Goal: Complete application form

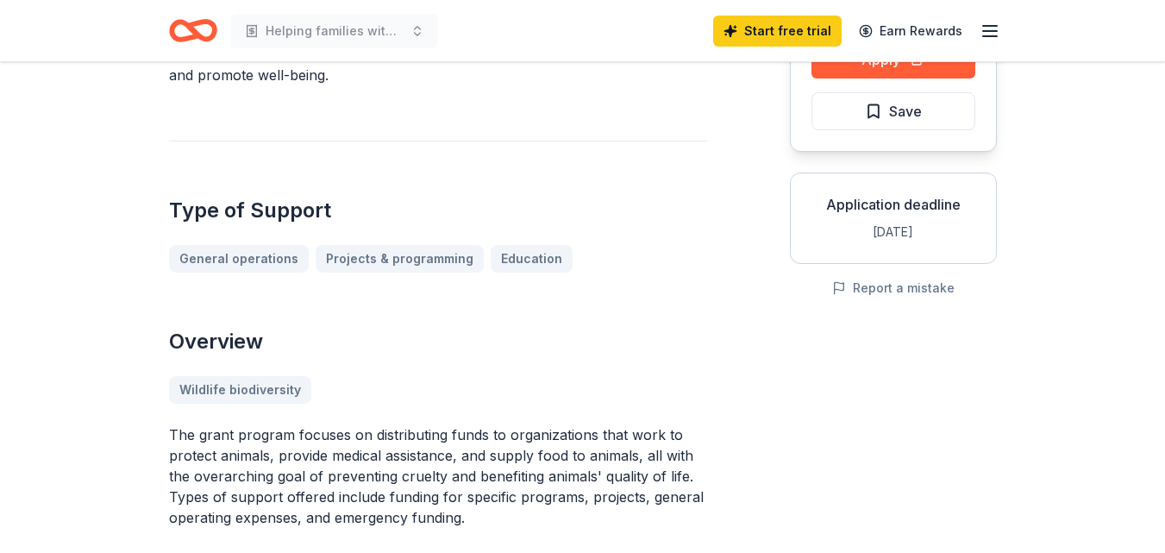
scroll to position [250, 0]
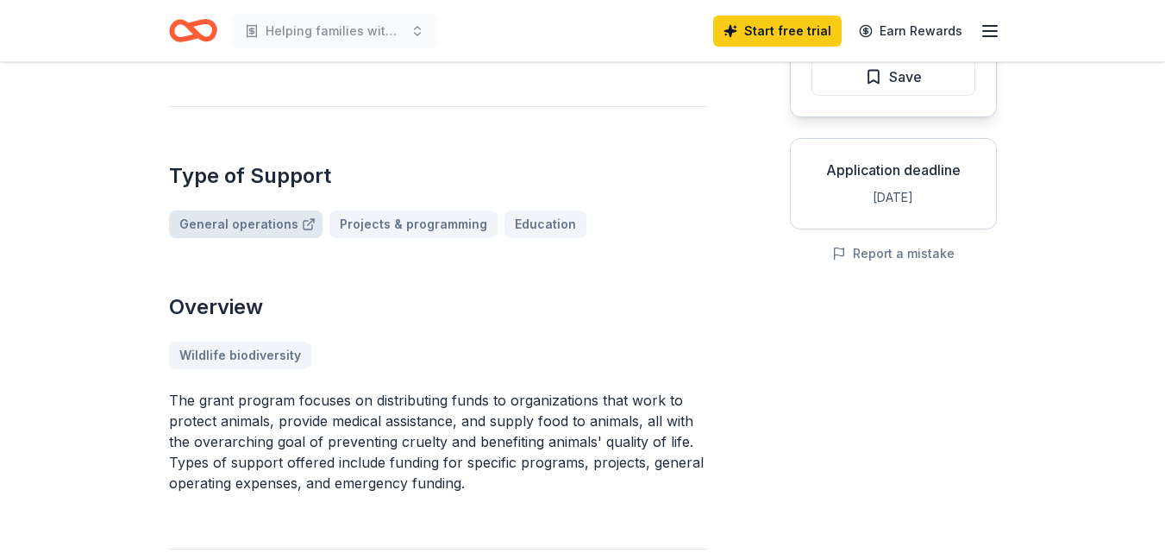
click at [256, 221] on link "General operations" at bounding box center [246, 224] width 154 height 28
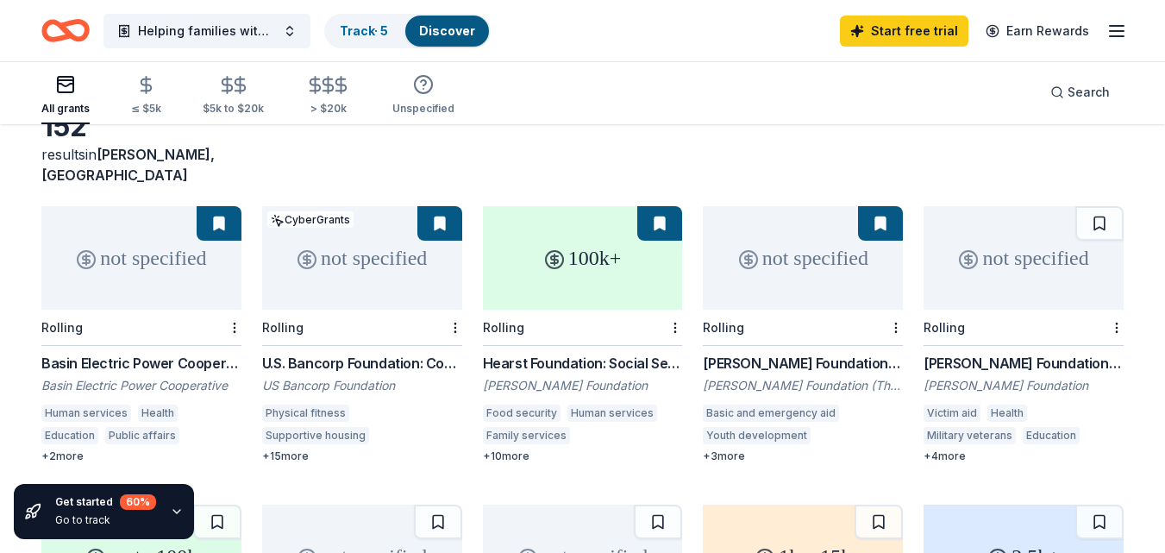
scroll to position [103, 0]
click at [519, 404] on div "Food security" at bounding box center [522, 412] width 78 height 17
click at [1006, 404] on div "Health" at bounding box center [1007, 412] width 40 height 17
click at [389, 352] on div "U.S. Bancorp Foundation: Community Possible Grant Program" at bounding box center [362, 362] width 200 height 21
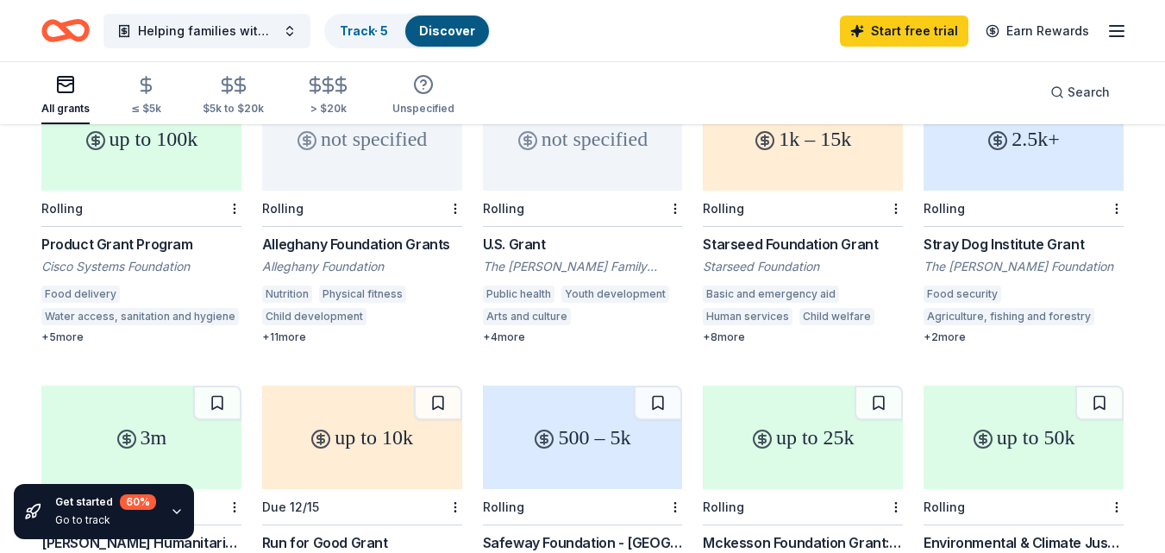
scroll to position [531, 0]
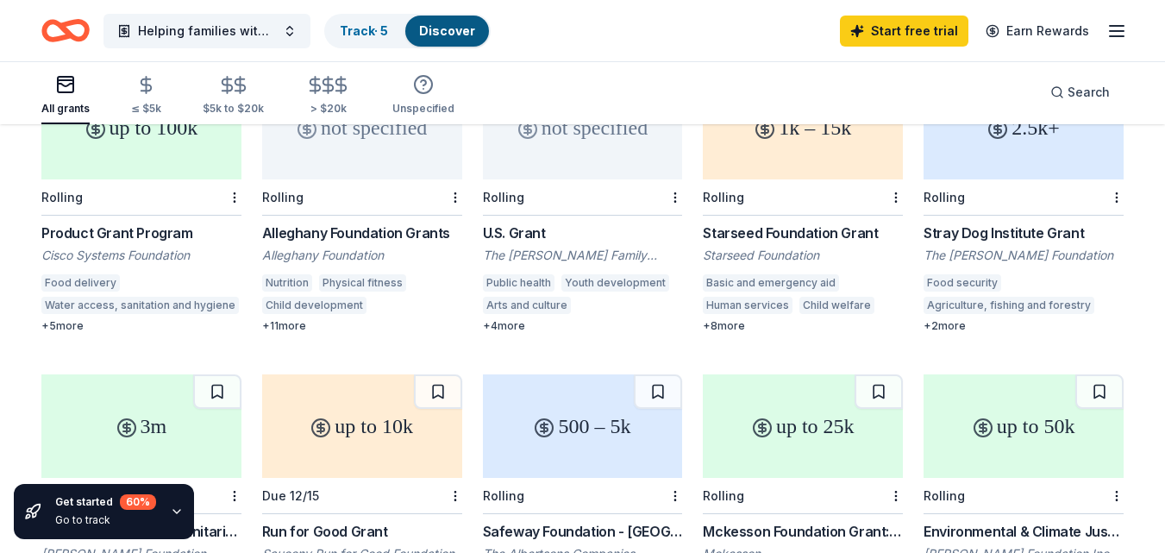
click at [88, 274] on div "Food delivery" at bounding box center [80, 282] width 78 height 17
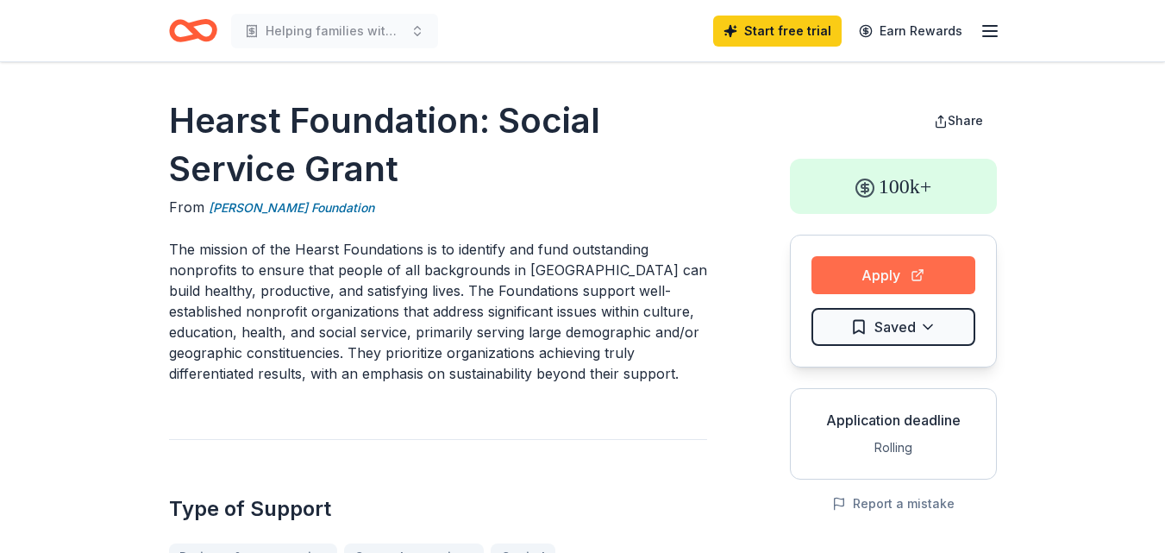
click at [899, 277] on button "Apply" at bounding box center [894, 275] width 164 height 38
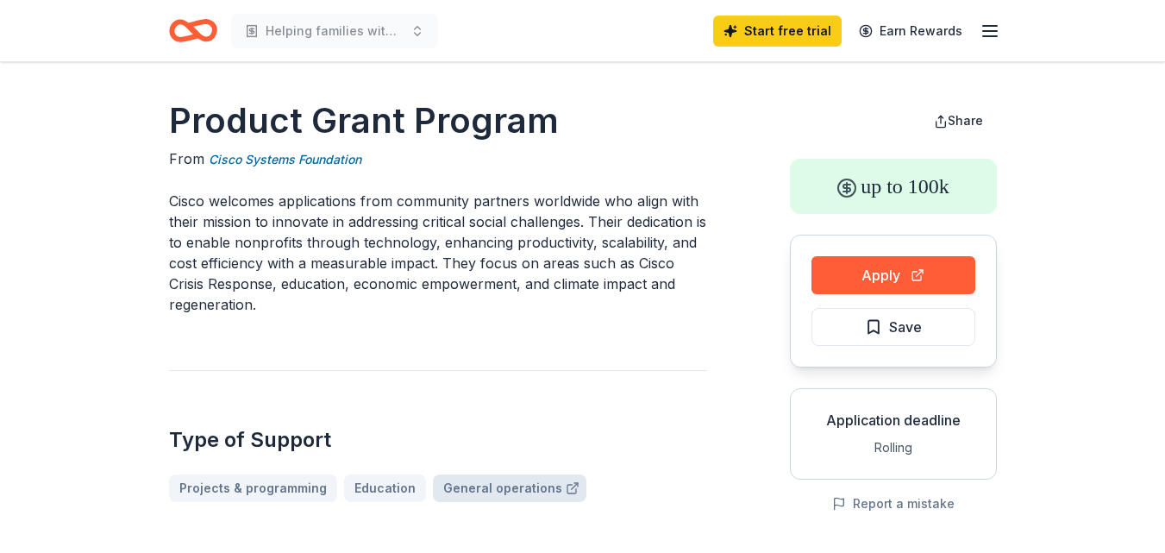
click at [468, 491] on link "General operations" at bounding box center [510, 488] width 154 height 28
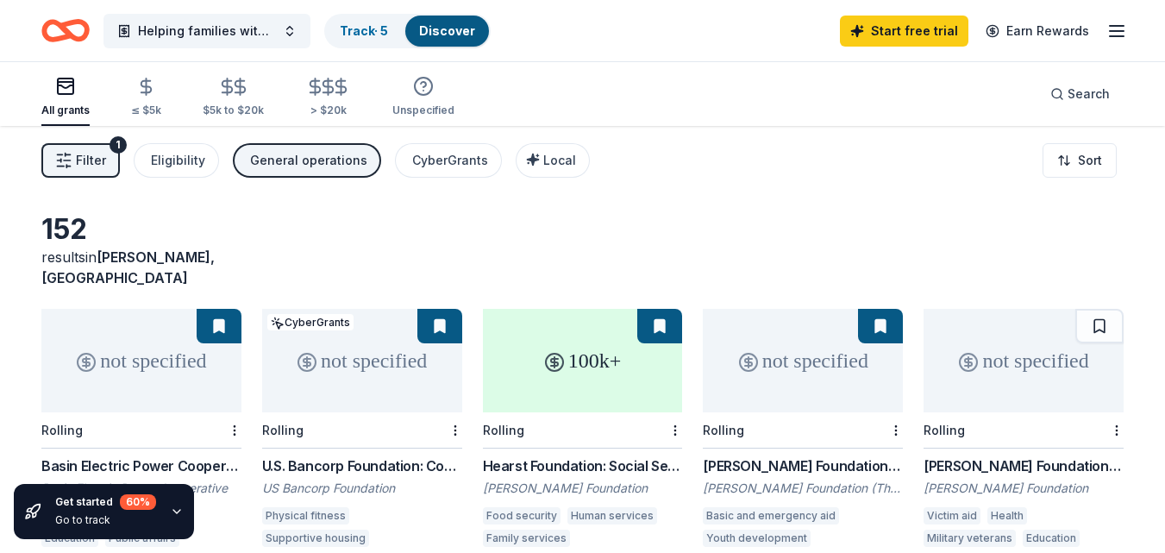
click at [67, 85] on icon "button" at bounding box center [65, 86] width 21 height 21
click at [142, 98] on div "≤ $5k" at bounding box center [146, 97] width 30 height 41
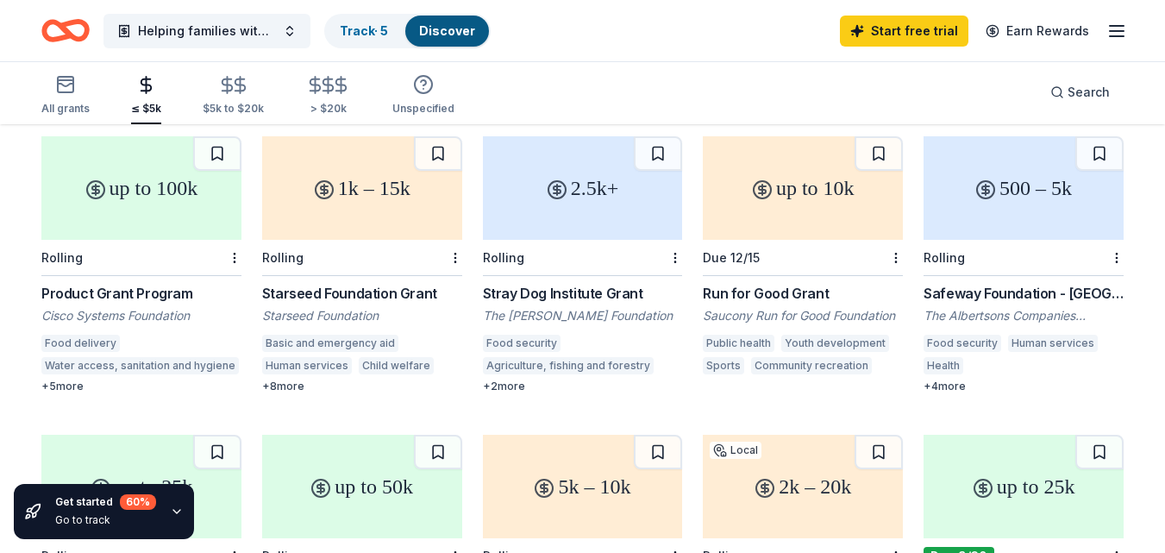
scroll to position [175, 0]
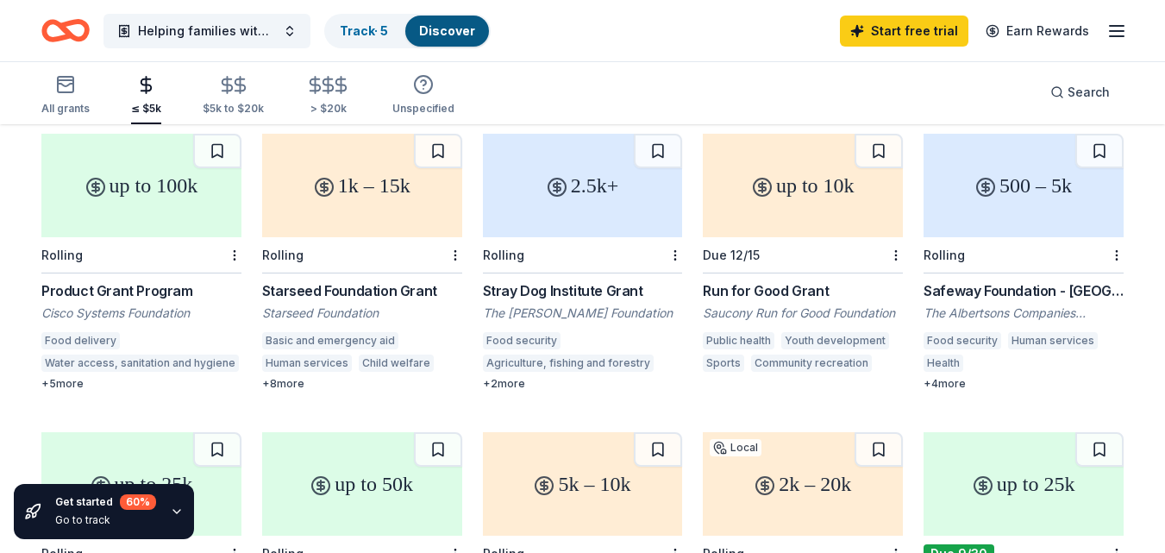
click at [999, 280] on div "Safeway Foundation - Denver Grants" at bounding box center [1024, 290] width 200 height 21
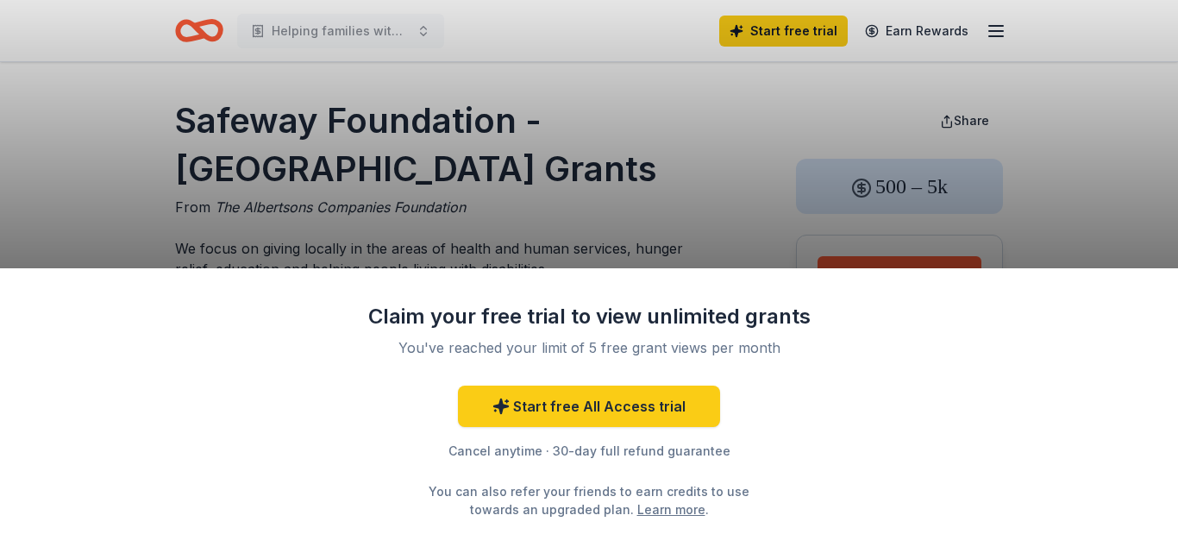
click at [1146, 128] on div "Claim your free trial to view unlimited grants You've reached your limit of 5 f…" at bounding box center [589, 276] width 1178 height 553
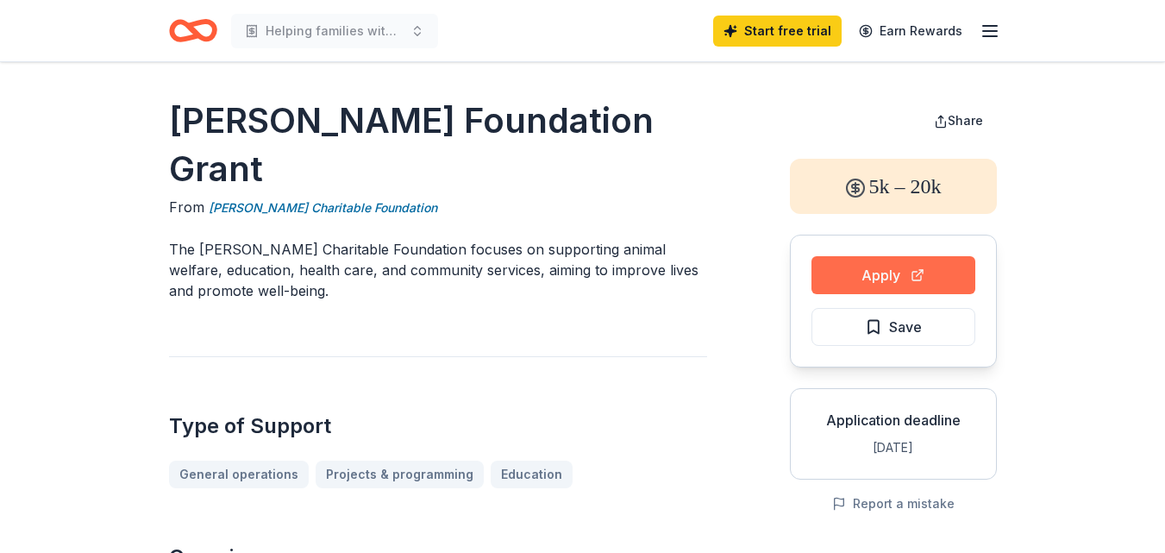
click at [883, 273] on button "Apply" at bounding box center [894, 275] width 164 height 38
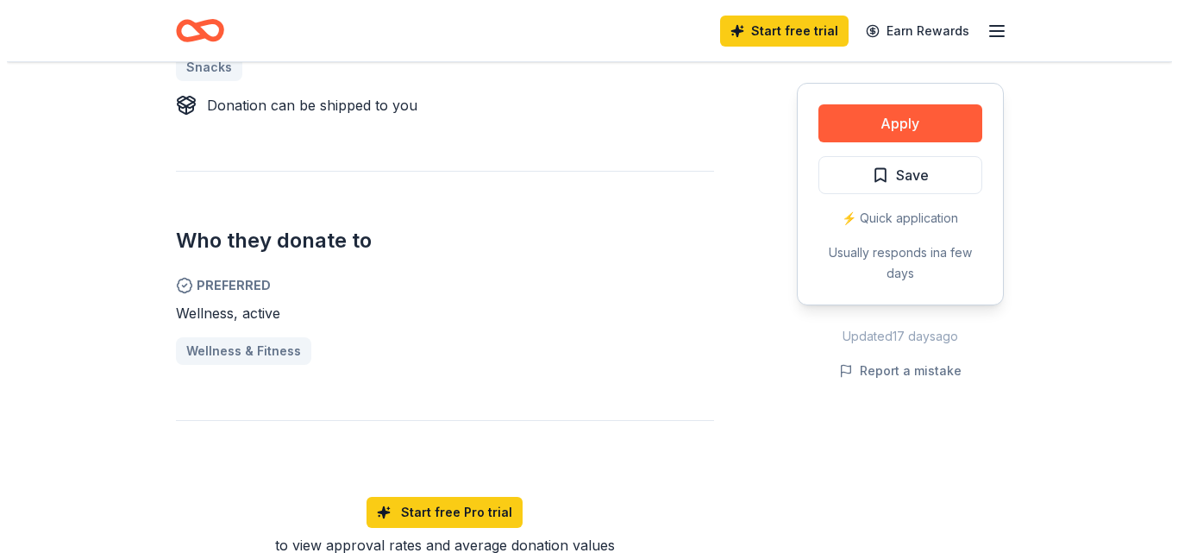
scroll to position [787, 0]
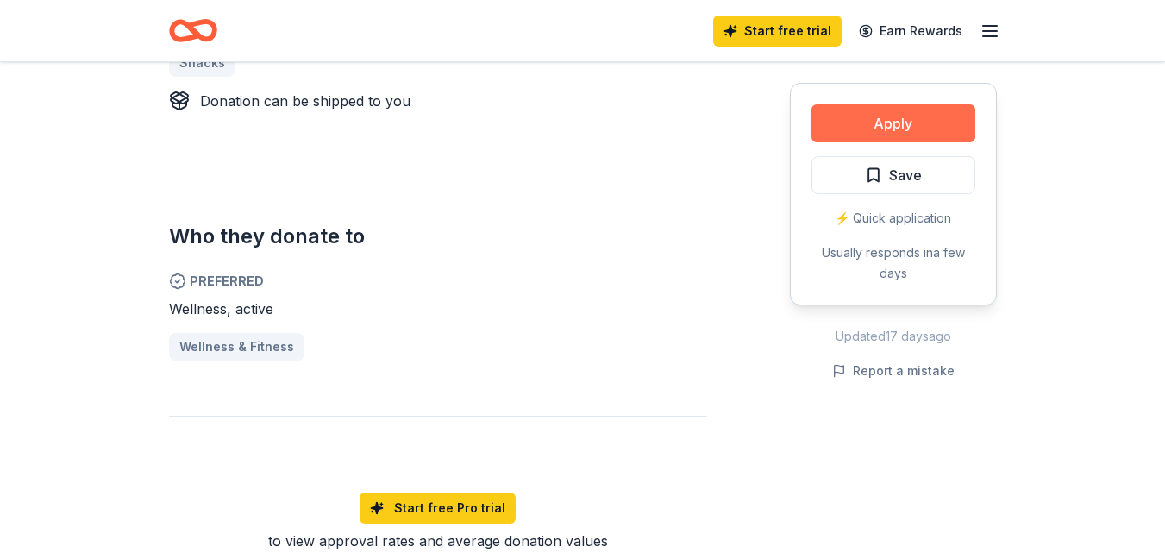
click at [878, 125] on button "Apply" at bounding box center [894, 123] width 164 height 38
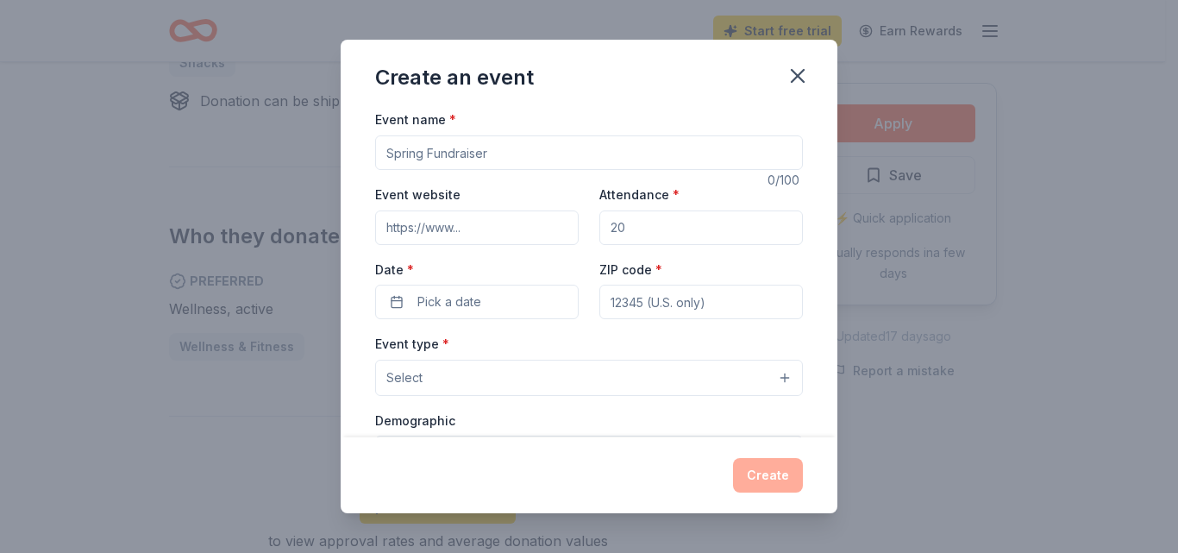
click at [522, 156] on input "Event name *" at bounding box center [589, 152] width 428 height 34
drag, startPoint x: 522, startPoint y: 156, endPoint x: 536, endPoint y: 145, distance: 17.8
click at [349, 134] on div "Event name * 0 /100 Event website Attendance * Date * Pick a date ZIP code * Ev…" at bounding box center [589, 273] width 497 height 328
type input "Fall Fun"
click at [467, 227] on input "Event website" at bounding box center [477, 227] width 204 height 34
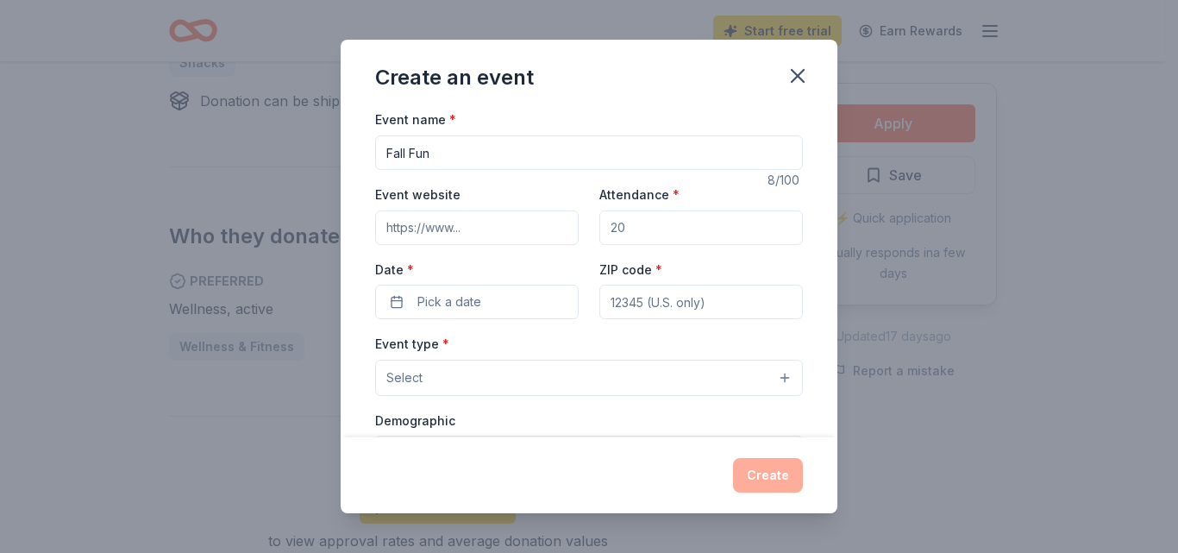
paste input "https://www.facebook.com/BHFoodPantry/"
type input "https://www.facebook.com/BHFoodPantry/"
click at [643, 231] on input "Attendance *" at bounding box center [701, 227] width 204 height 34
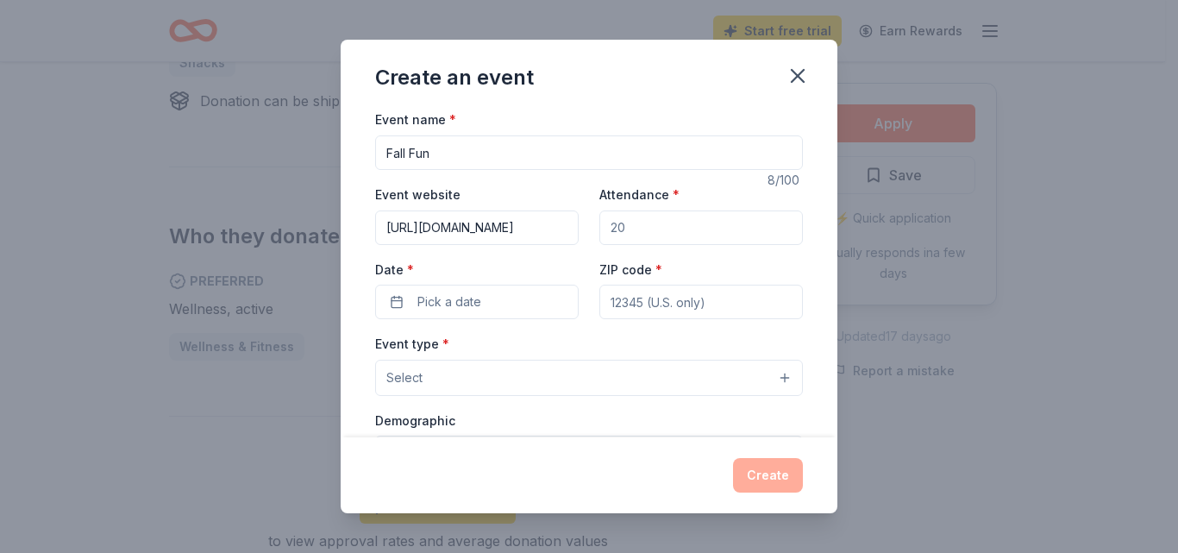
click at [643, 229] on input "Attendance *" at bounding box center [701, 227] width 204 height 34
type input "150"
click at [396, 299] on button "Pick a date" at bounding box center [477, 302] width 204 height 34
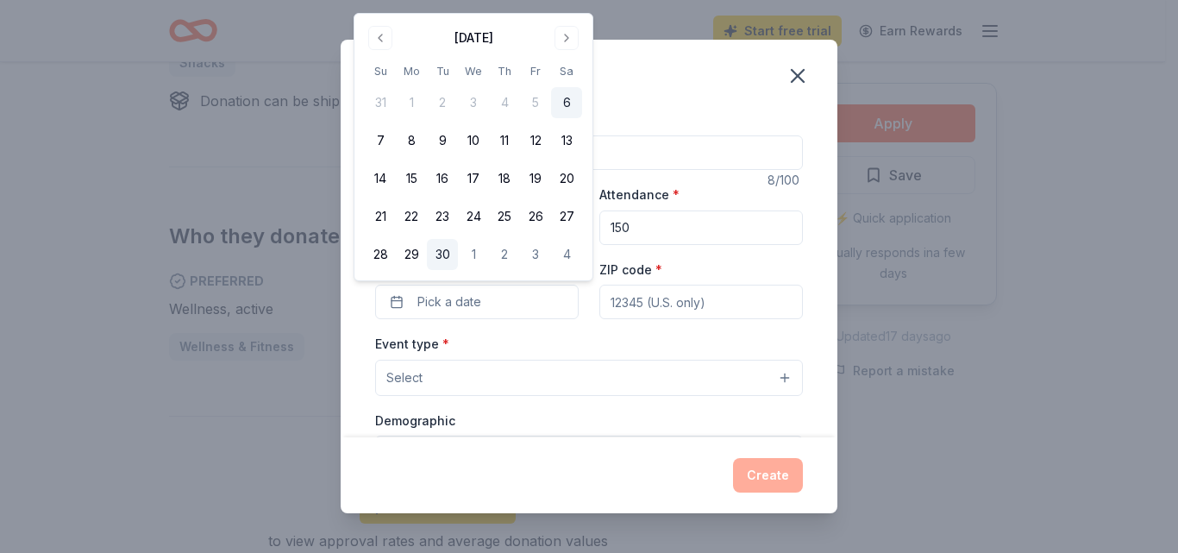
click at [440, 252] on button "30" at bounding box center [442, 254] width 31 height 31
click at [658, 305] on input "ZIP code *" at bounding box center [701, 302] width 204 height 34
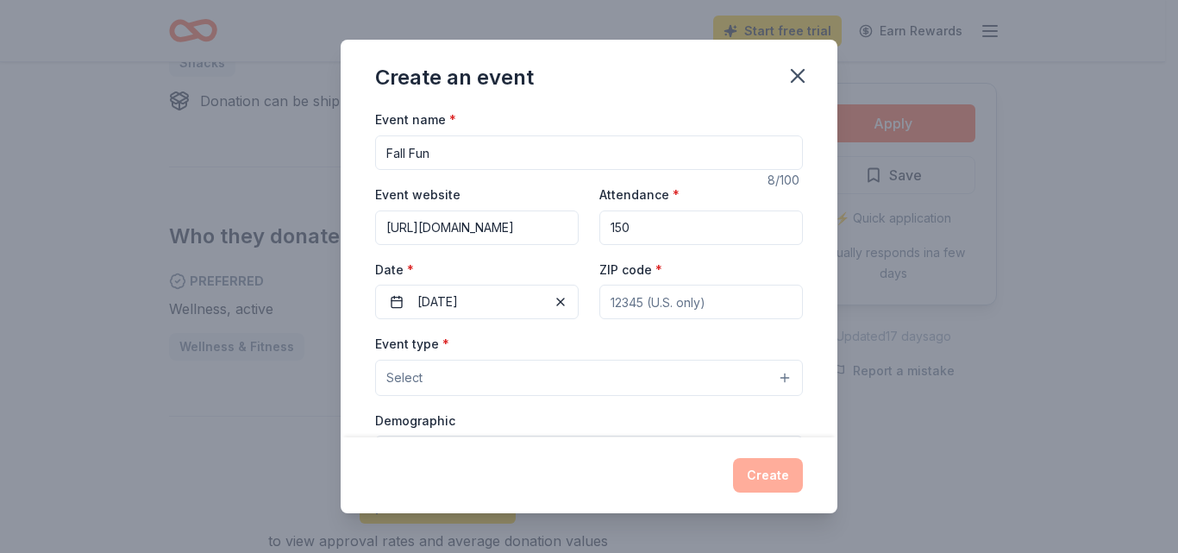
type input "57066"
type input "1509 Oak Street"
type input "P.O. Box 52"
click at [461, 381] on button "Select" at bounding box center [589, 378] width 428 height 36
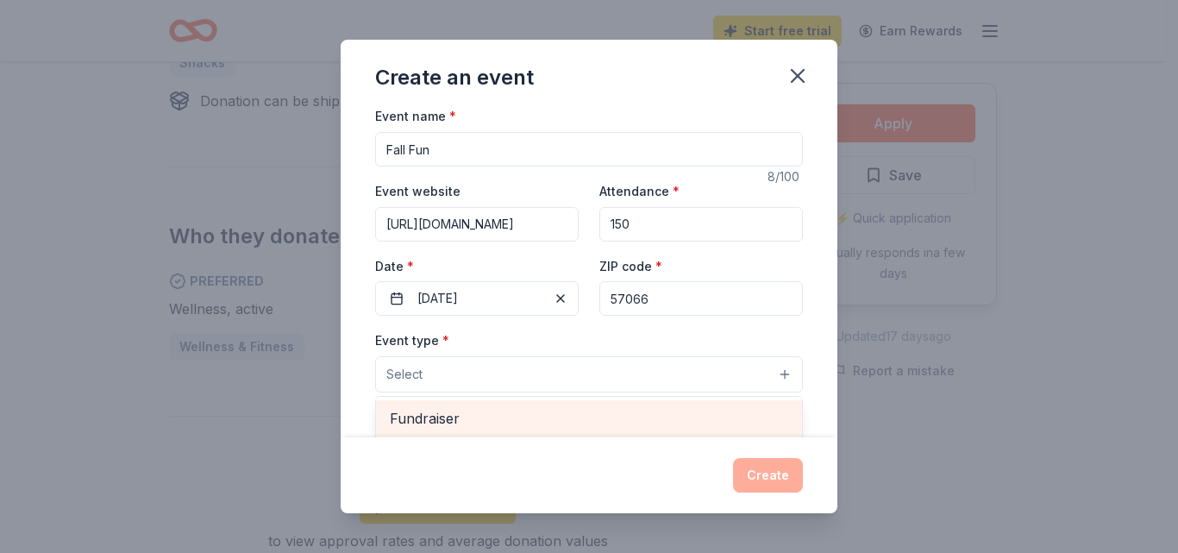
click at [446, 422] on span "Fundraiser" at bounding box center [589, 418] width 398 height 22
click at [514, 417] on span "Business & professional" at bounding box center [589, 418] width 398 height 22
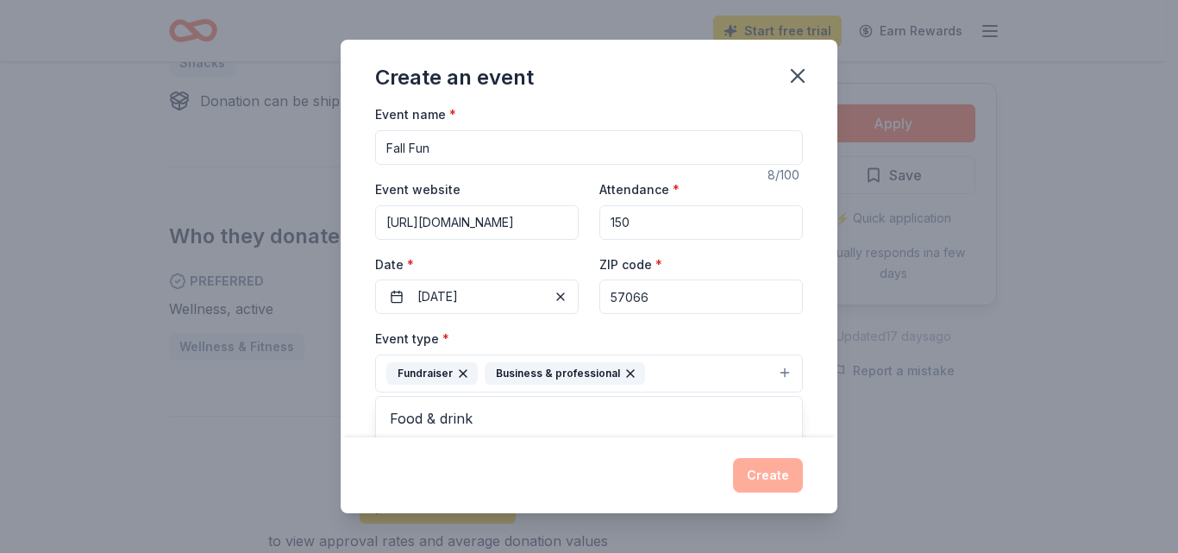
click at [624, 372] on icon "button" at bounding box center [631, 374] width 14 height 14
click at [470, 421] on div "Demographic Select" at bounding box center [589, 437] width 428 height 63
click at [429, 421] on label "Demographic" at bounding box center [415, 417] width 80 height 17
click at [473, 410] on div "Demographic Select" at bounding box center [589, 437] width 428 height 63
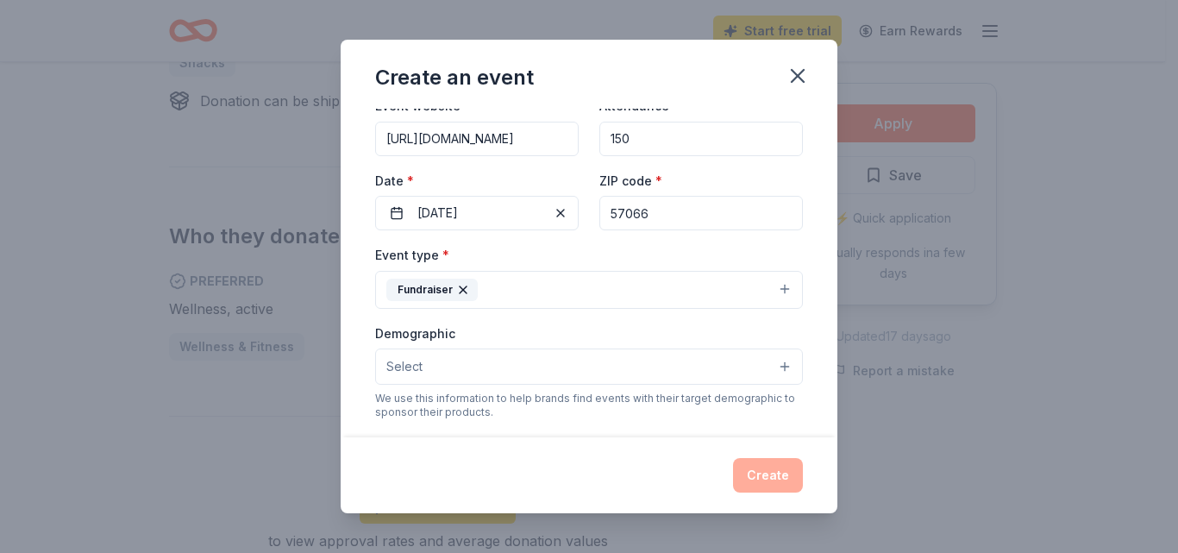
scroll to position [113, 0]
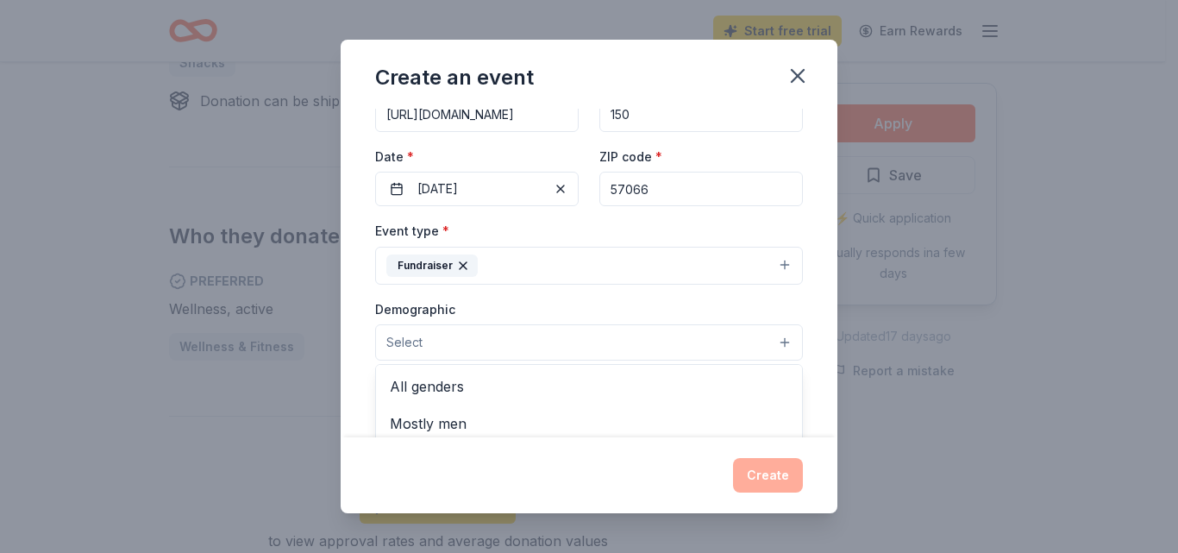
click at [416, 341] on span "Select" at bounding box center [404, 342] width 36 height 21
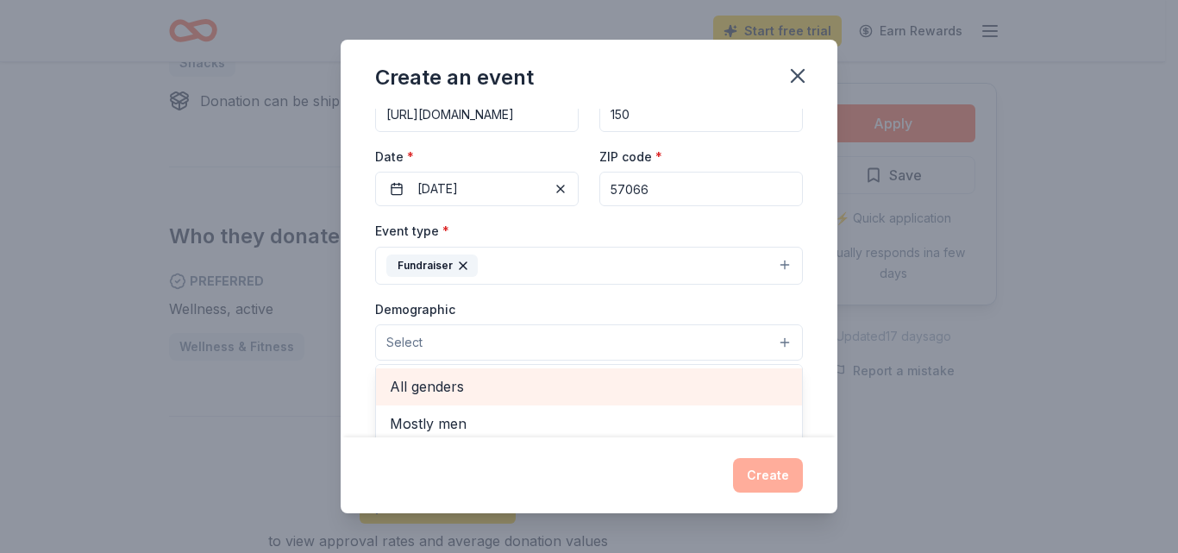
click at [429, 379] on span "All genders" at bounding box center [589, 386] width 398 height 22
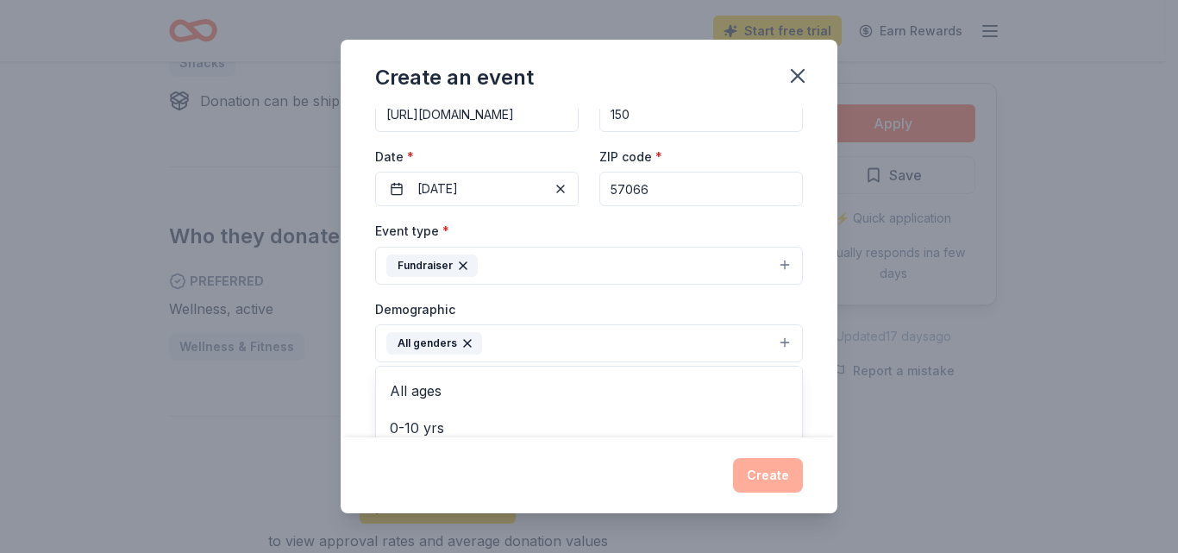
scroll to position [64, 0]
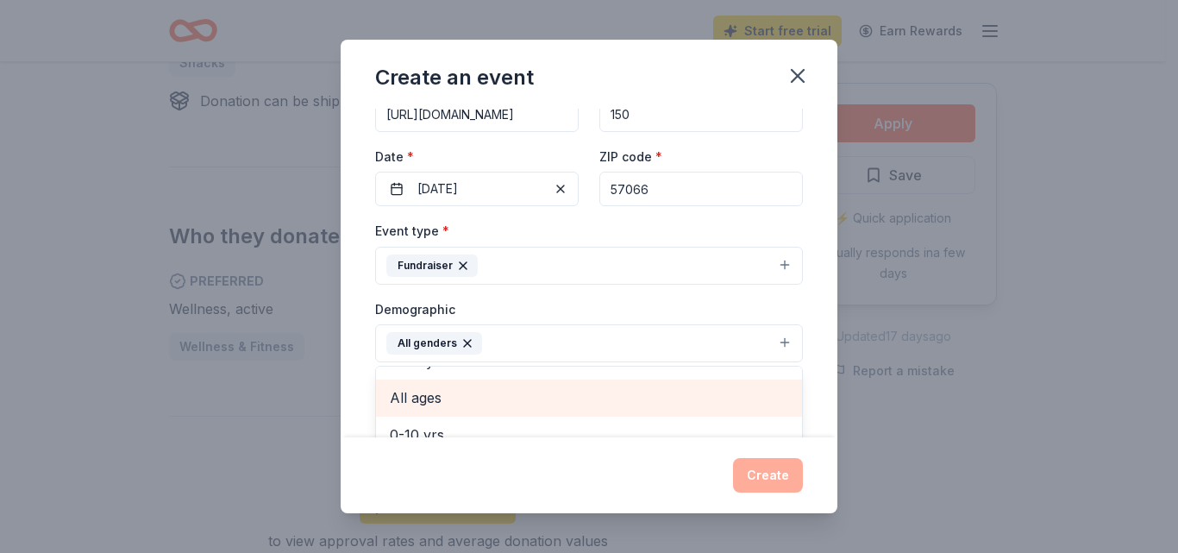
click at [434, 391] on span "All ages" at bounding box center [589, 397] width 398 height 22
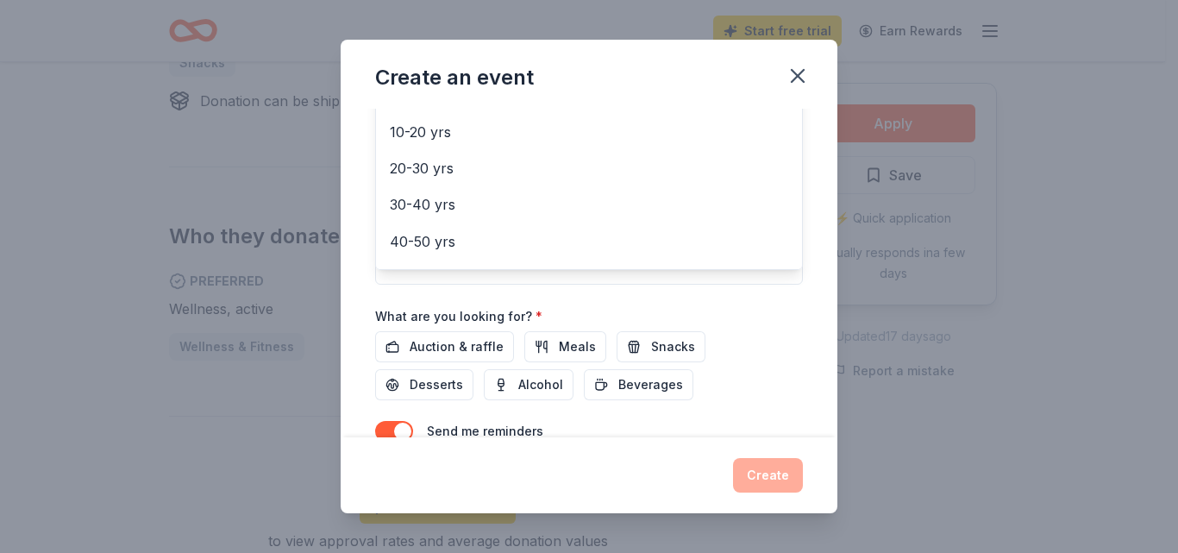
scroll to position [423, 0]
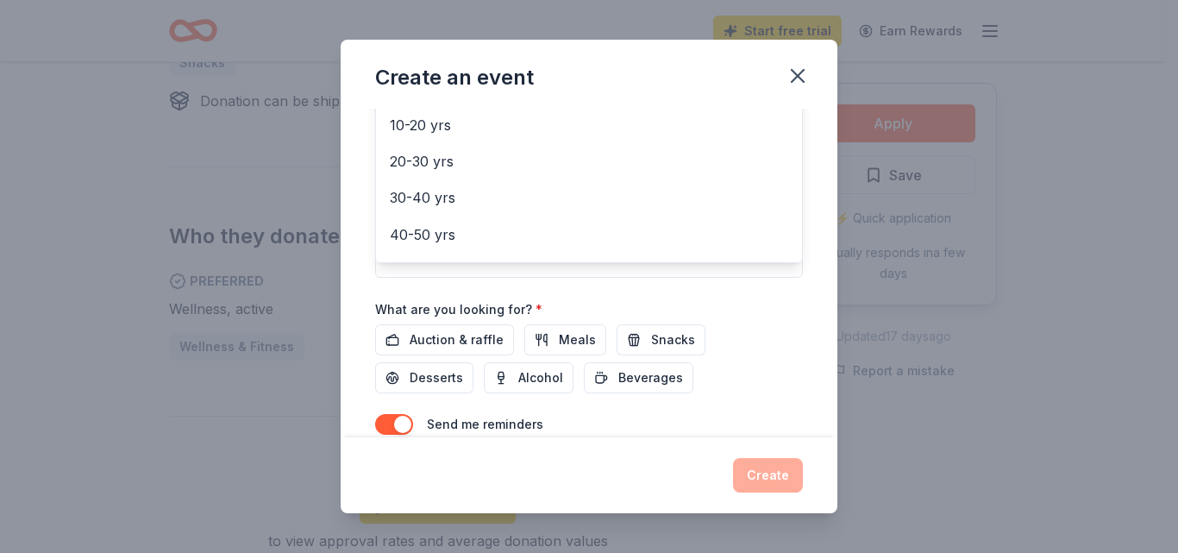
click at [649, 339] on div "Event name * Fall Fun 8 /100 Event website https://www.facebook.com/BHFoodPantr…" at bounding box center [589, 86] width 428 height 800
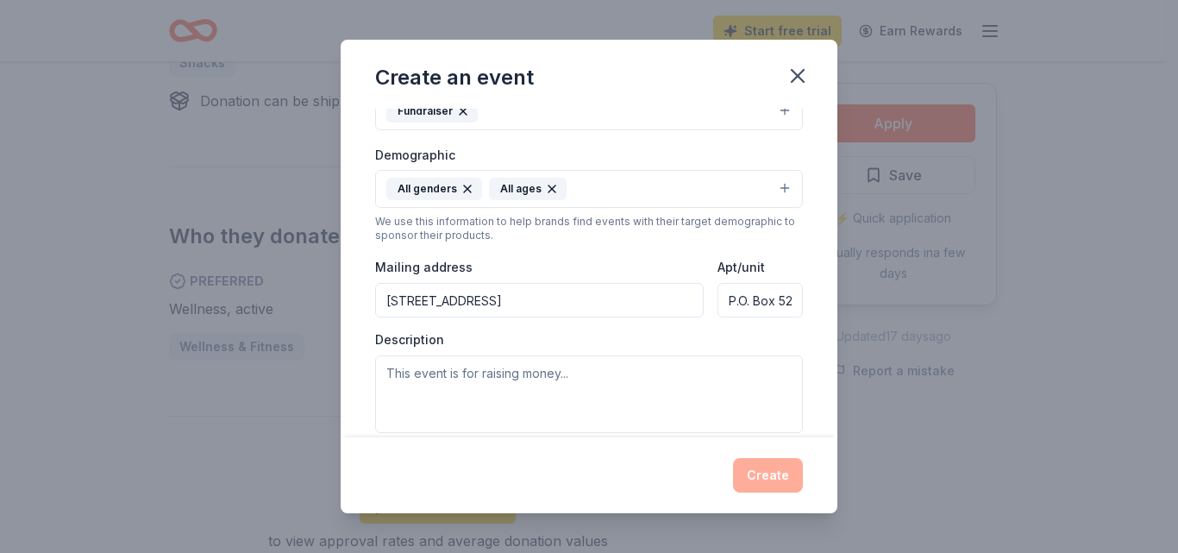
scroll to position [275, 0]
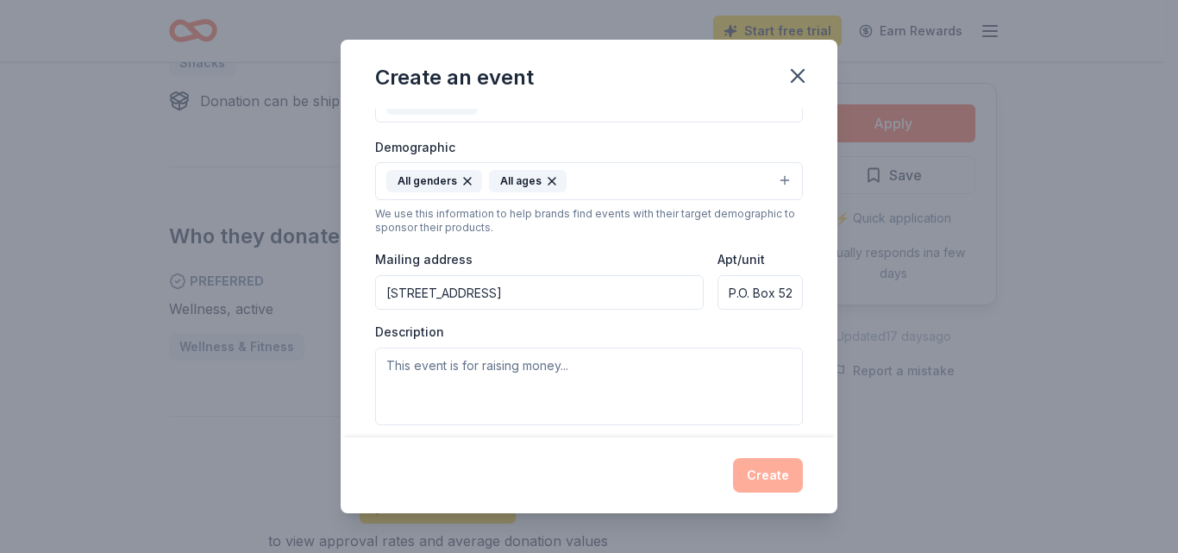
click at [781, 292] on input "P.O. Box 52" at bounding box center [760, 292] width 85 height 34
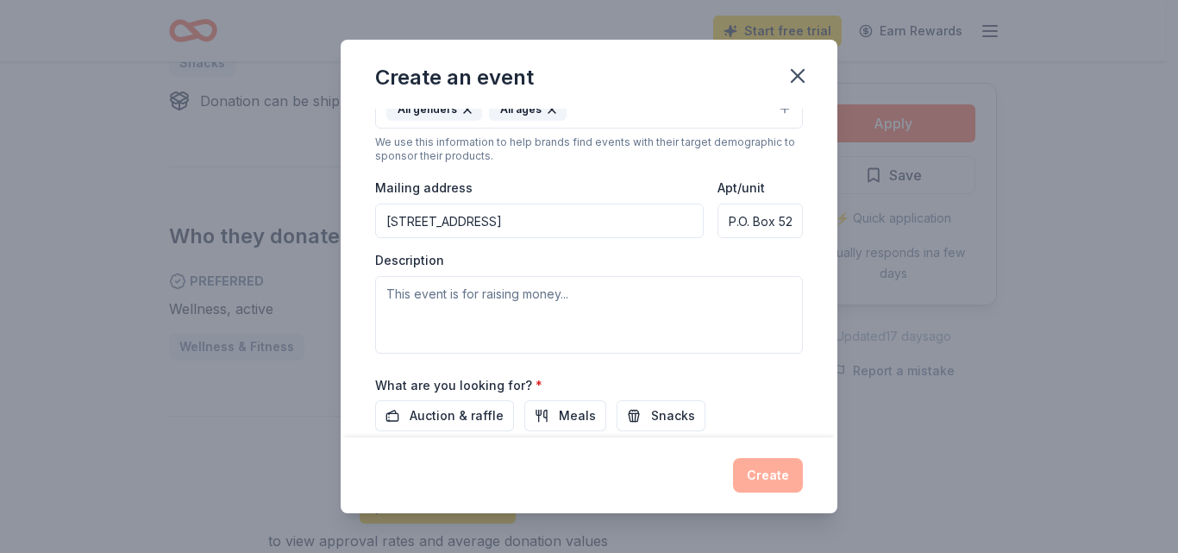
scroll to position [349, 0]
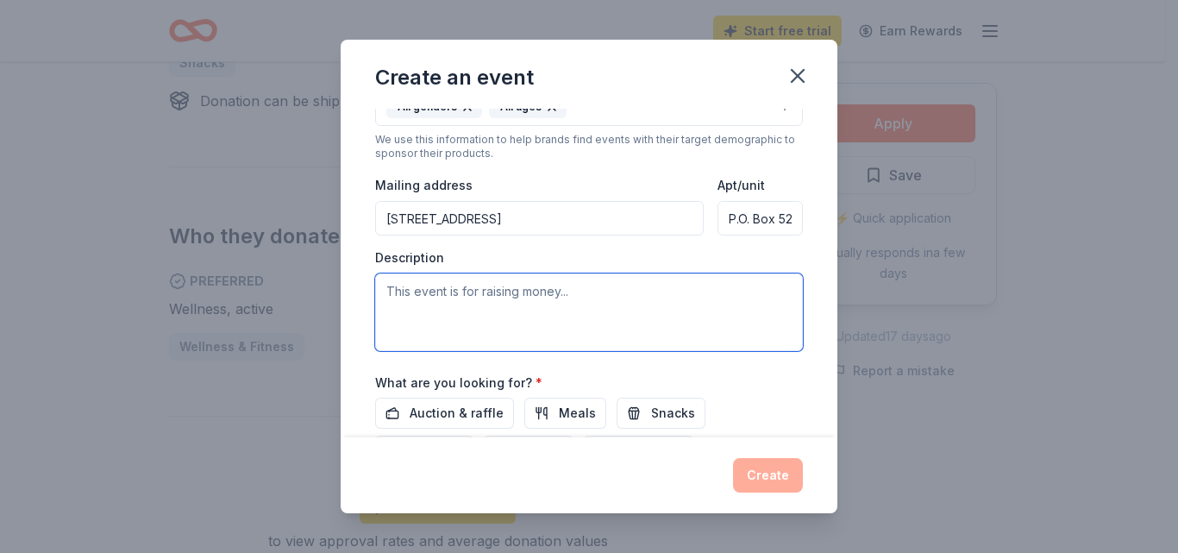
click at [547, 295] on textarea at bounding box center [589, 312] width 428 height 78
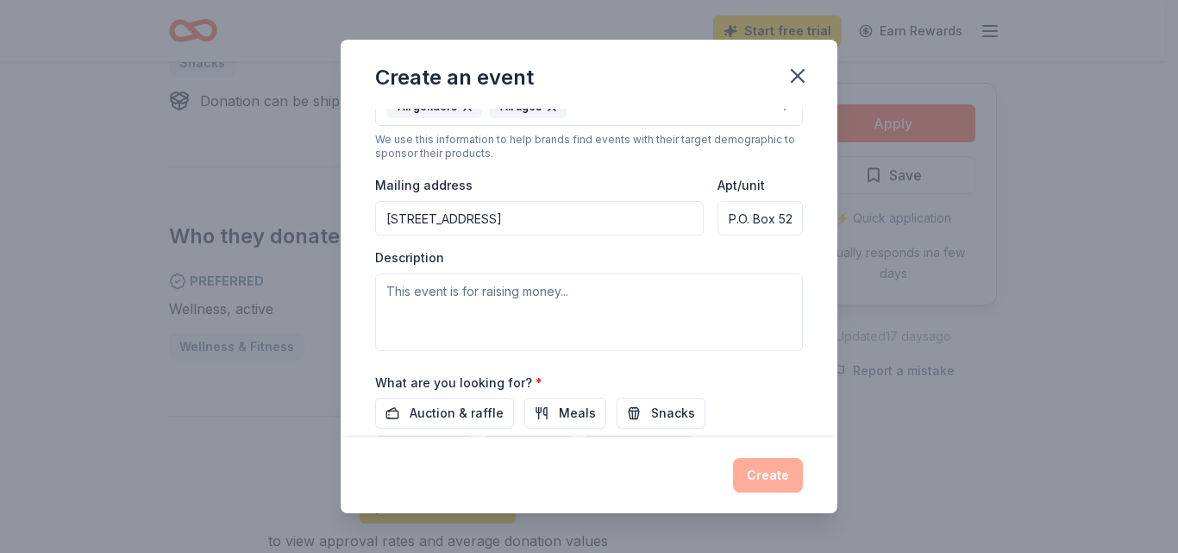
drag, startPoint x: 513, startPoint y: 222, endPoint x: 448, endPoint y: 218, distance: 64.8
click at [449, 217] on input "1509 Oak Street" at bounding box center [539, 218] width 329 height 34
type input "105 East 17th Avenue, Tyndall, SD 57066"
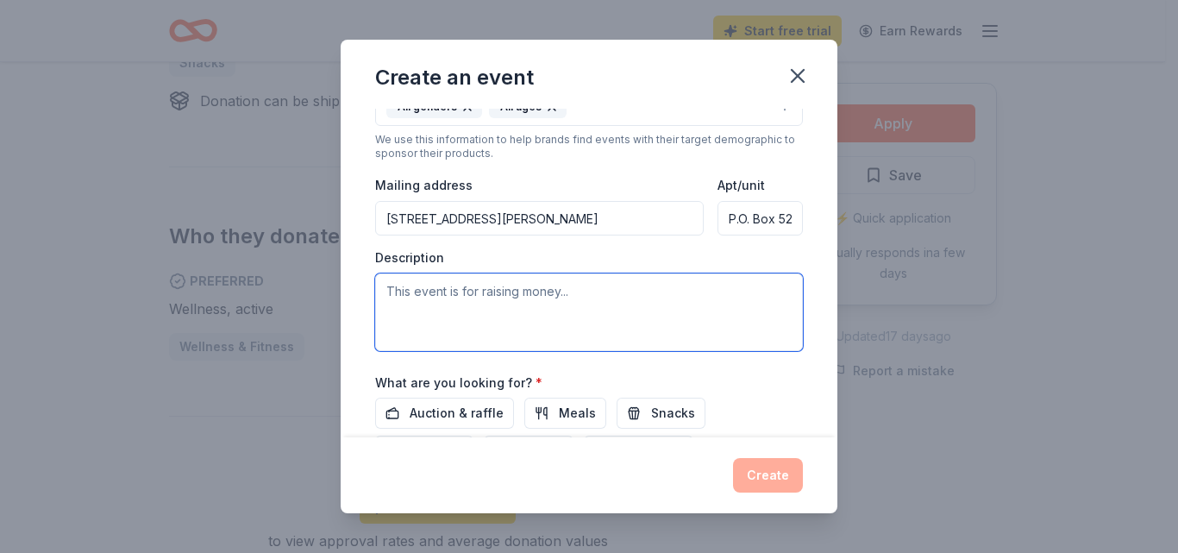
click at [546, 297] on textarea at bounding box center [589, 312] width 428 height 78
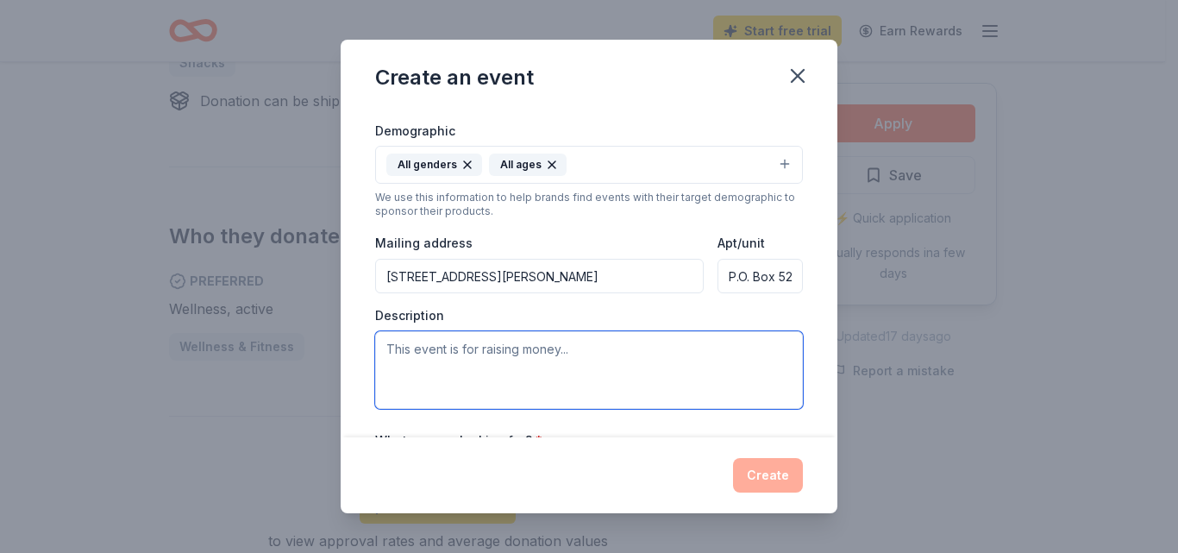
scroll to position [263, 0]
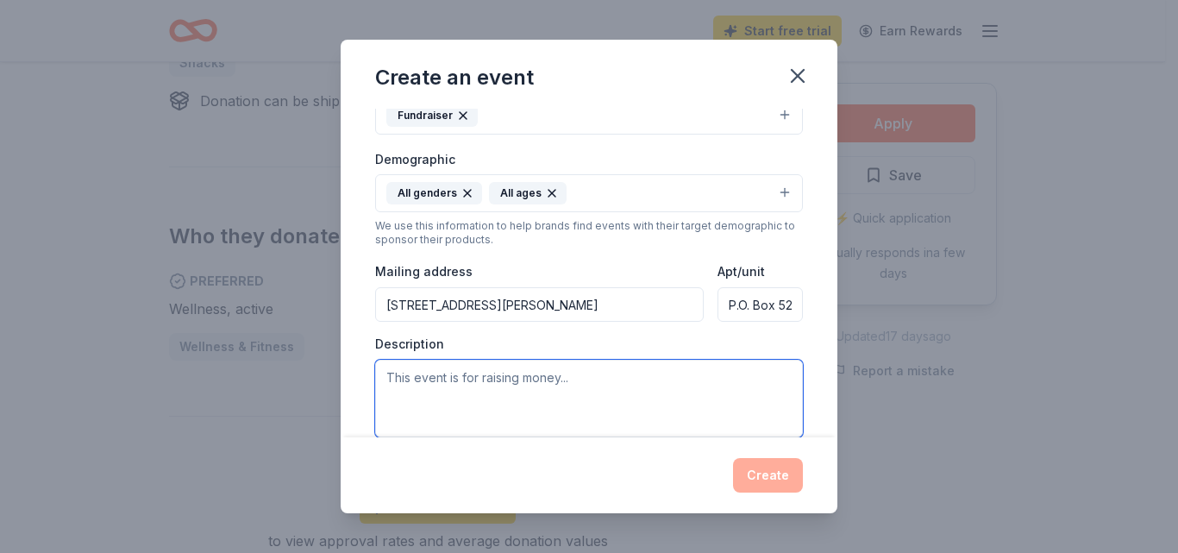
click at [436, 386] on textarea at bounding box center [589, 399] width 428 height 78
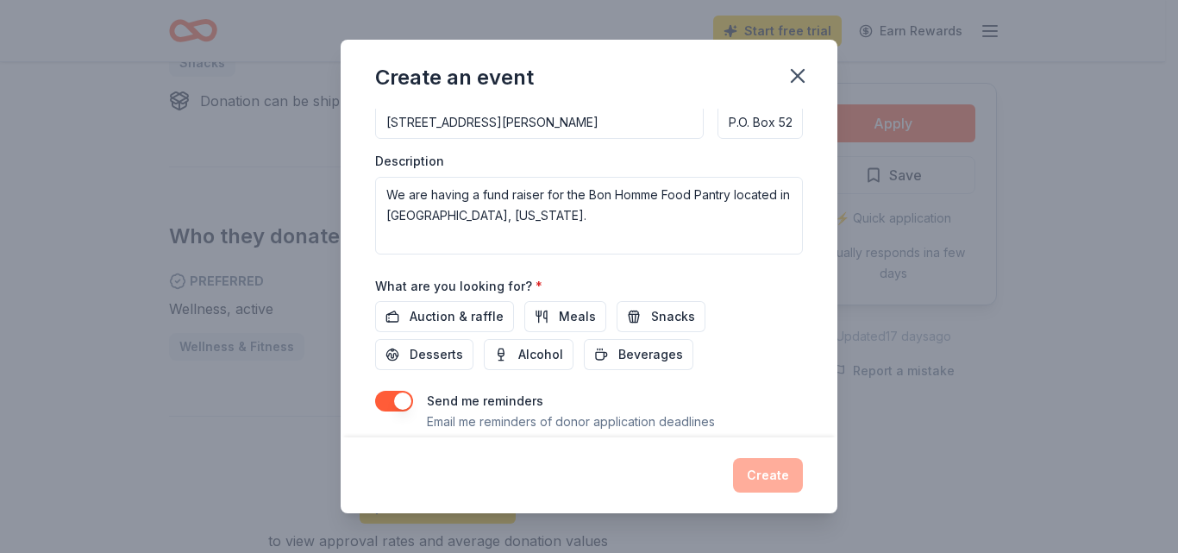
scroll to position [415, 0]
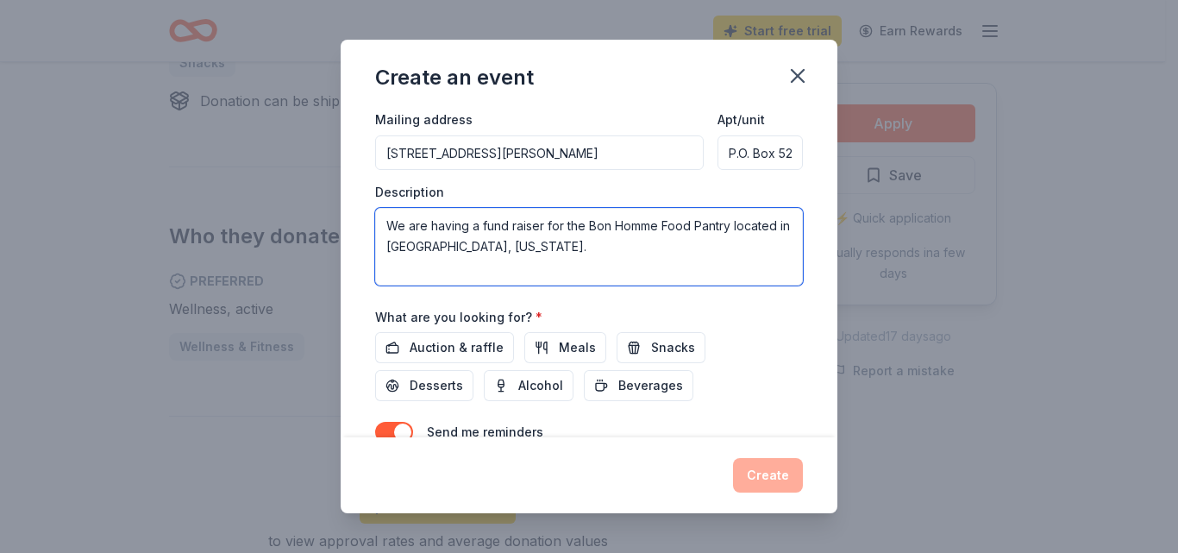
click at [568, 251] on textarea "We are having a fund raiser for the Bon Homme Food Pantry located in Tyndall, S…" at bounding box center [589, 247] width 428 height 78
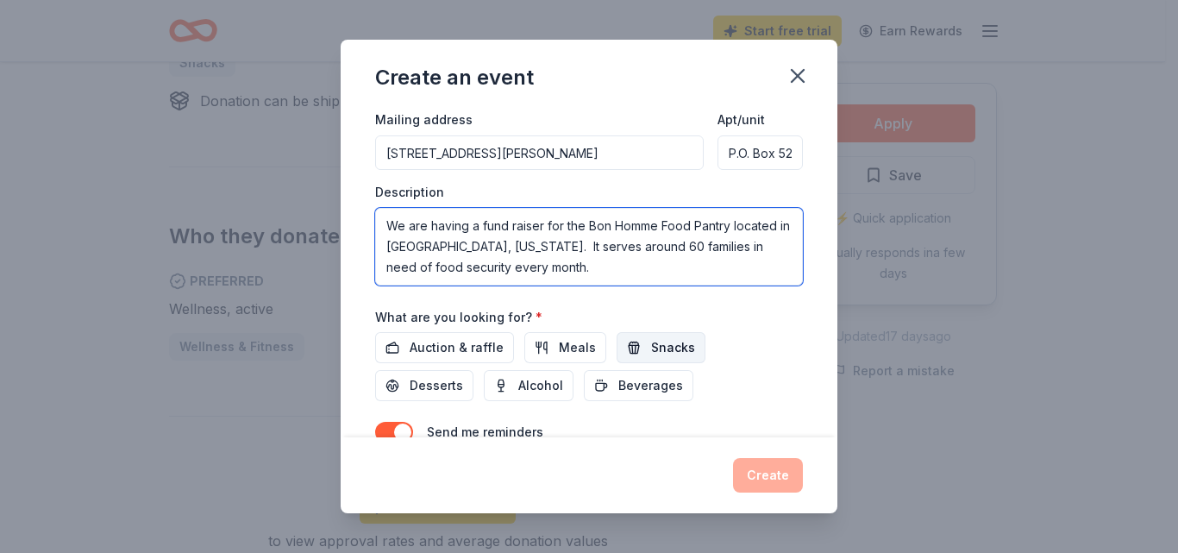
type textarea "We are having a fund raiser for the Bon Homme Food Pantry located in [GEOGRAPHI…"
click at [652, 345] on span "Snacks" at bounding box center [673, 347] width 44 height 21
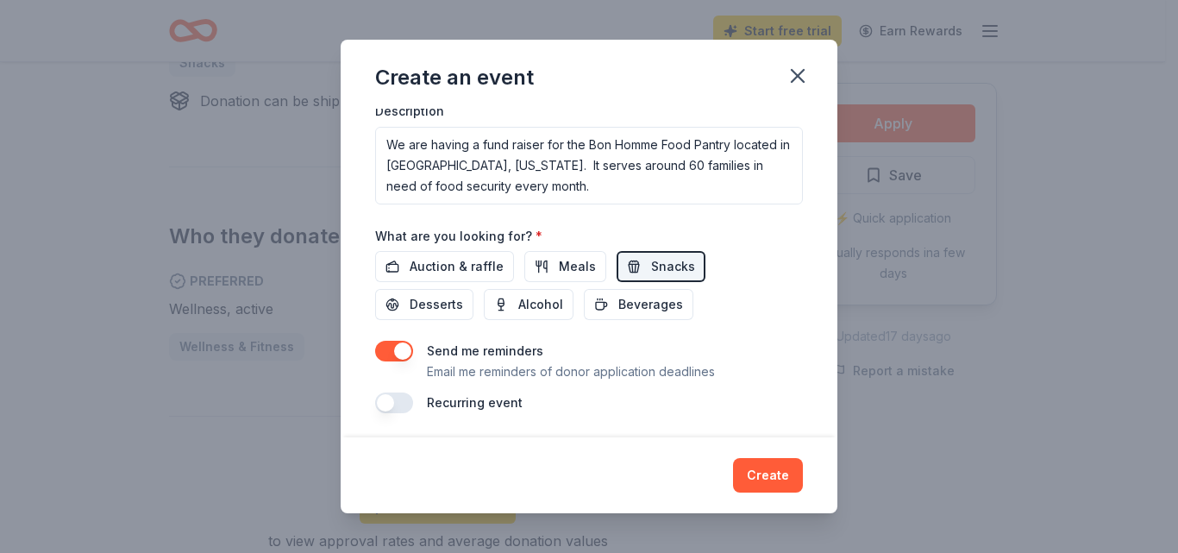
scroll to position [499, 0]
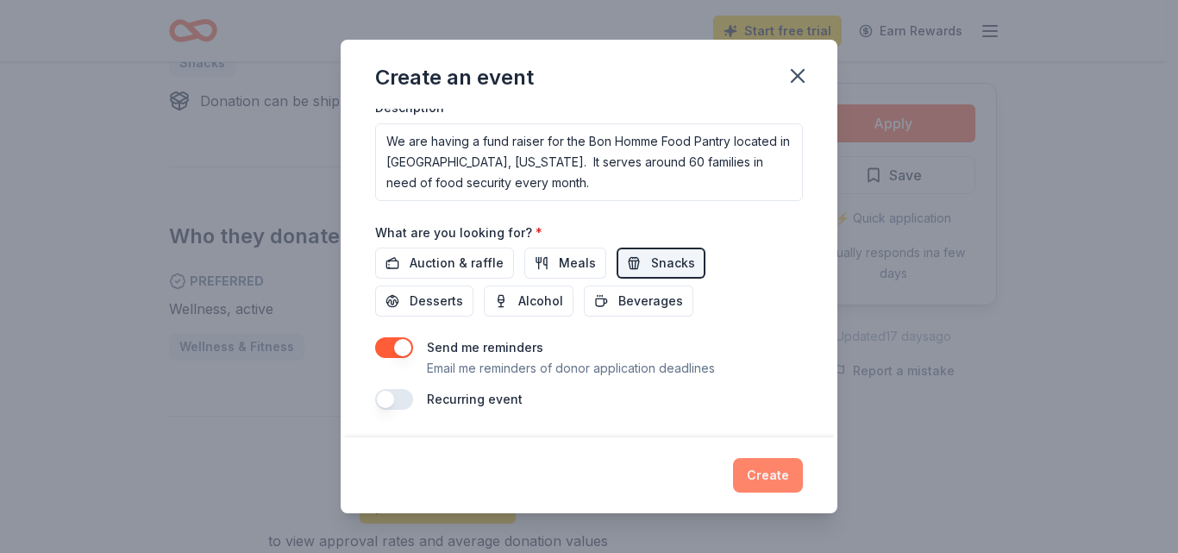
click at [762, 471] on button "Create" at bounding box center [768, 475] width 70 height 34
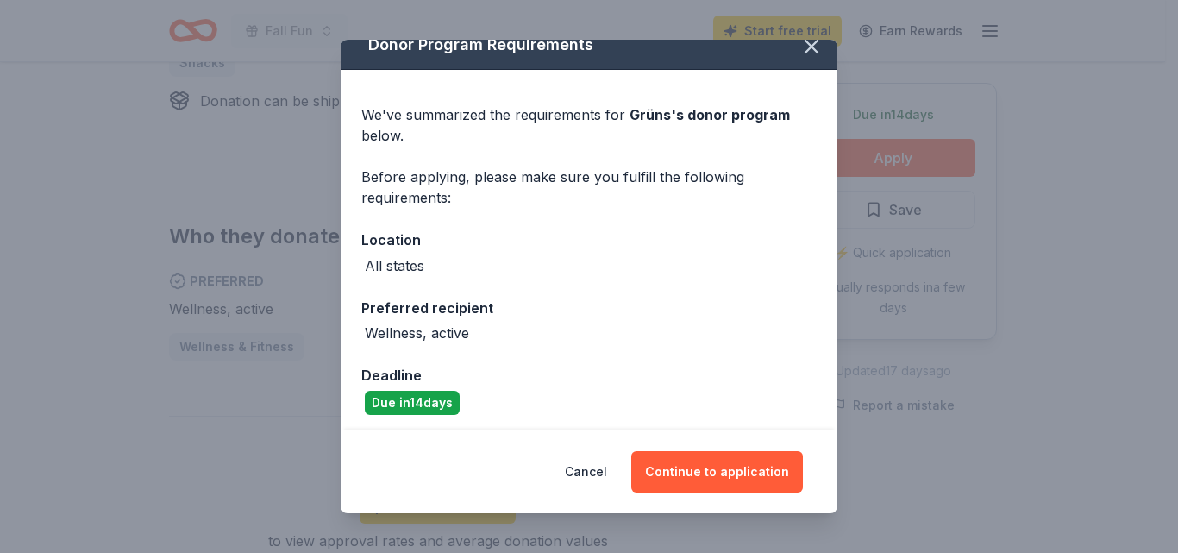
scroll to position [24, 0]
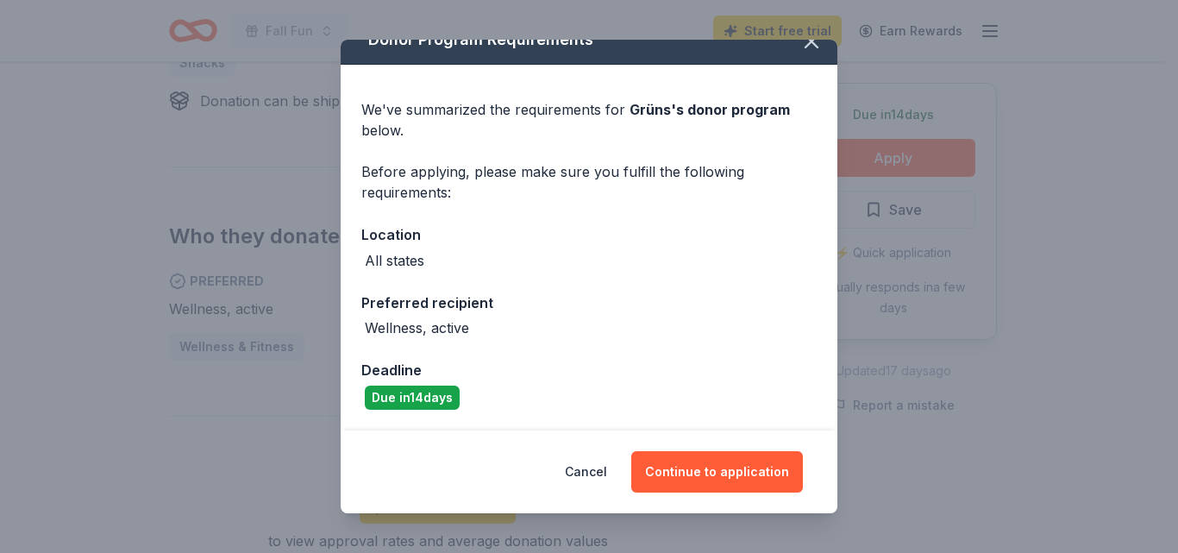
click at [423, 260] on div "All states" at bounding box center [395, 260] width 60 height 21
click at [454, 397] on div "Due in 14 days" at bounding box center [412, 397] width 95 height 24
click at [486, 326] on div "Wellness, active" at bounding box center [588, 327] width 455 height 21
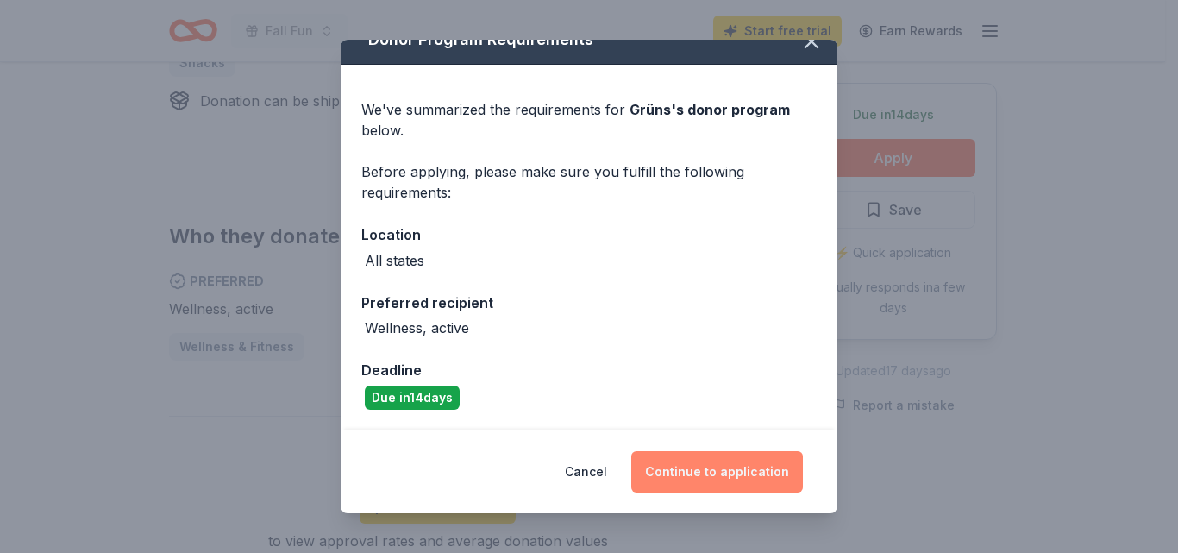
click at [741, 473] on button "Continue to application" at bounding box center [717, 471] width 172 height 41
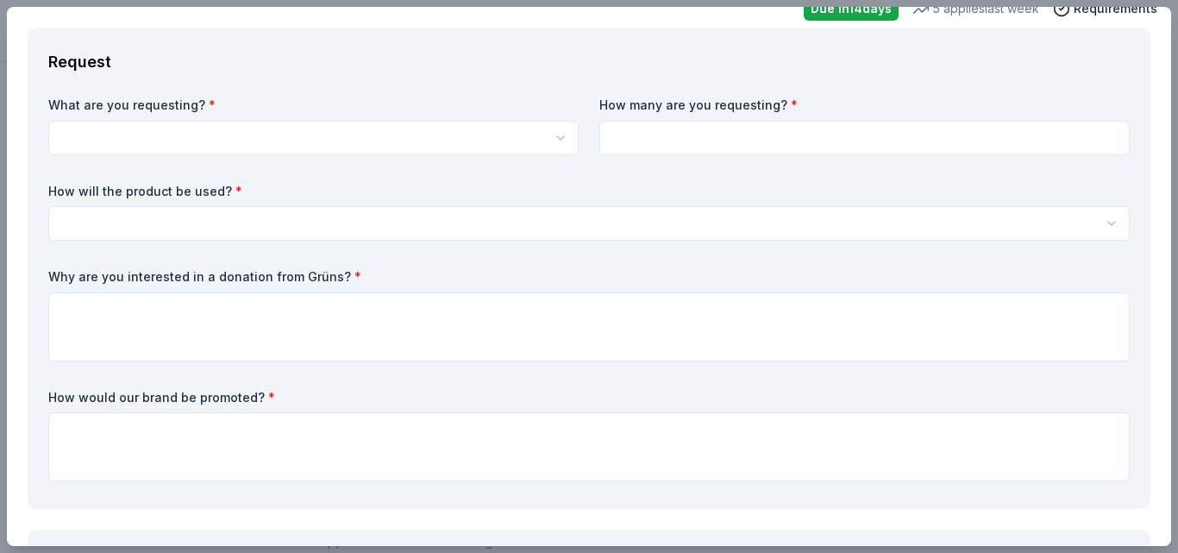
scroll to position [0, 0]
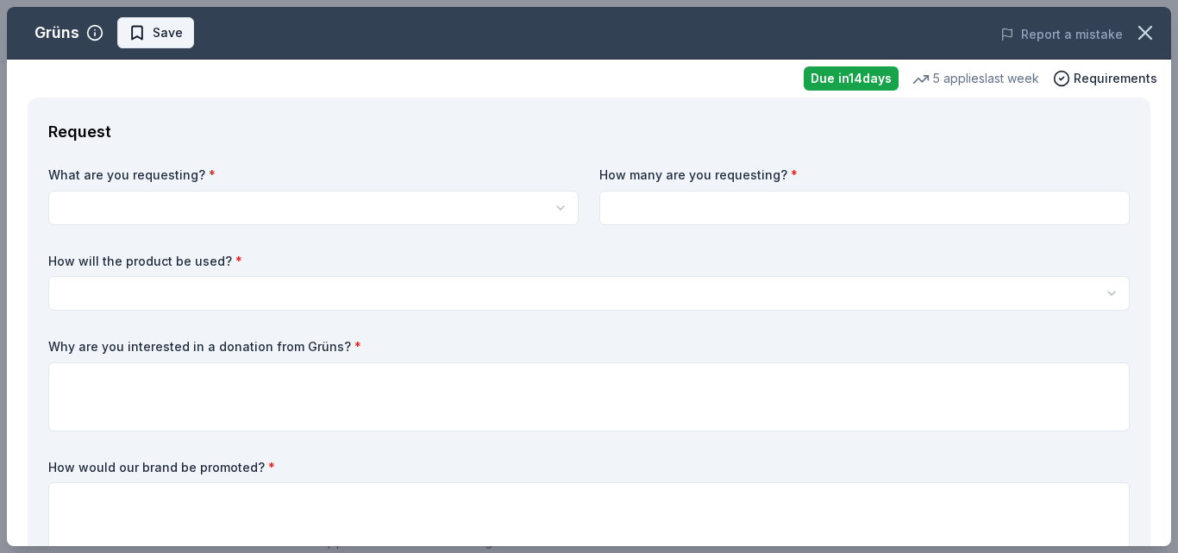
click at [170, 31] on span "Save" at bounding box center [168, 32] width 30 height 21
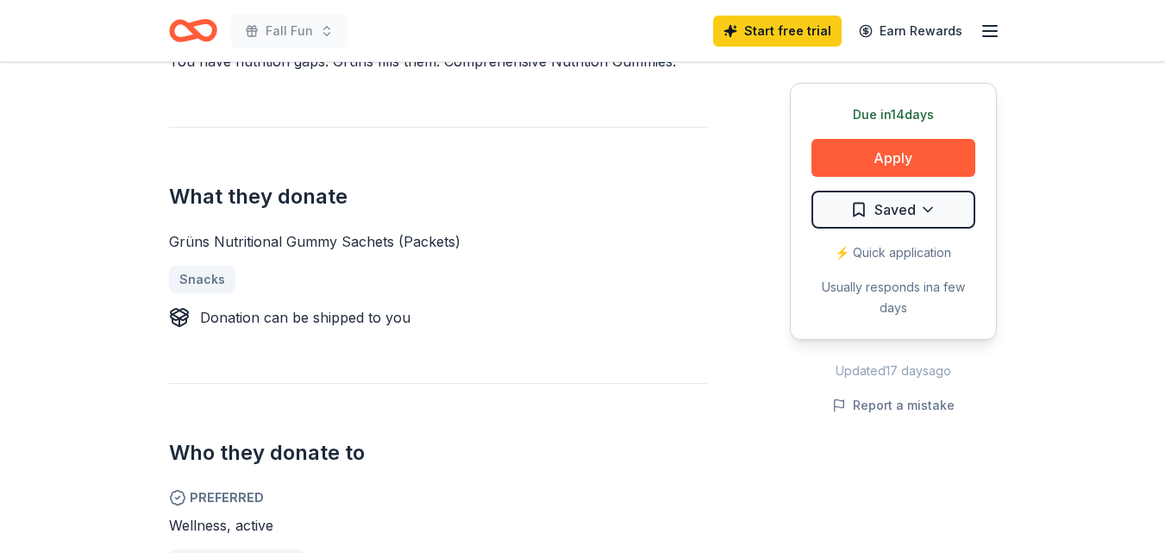
scroll to position [578, 0]
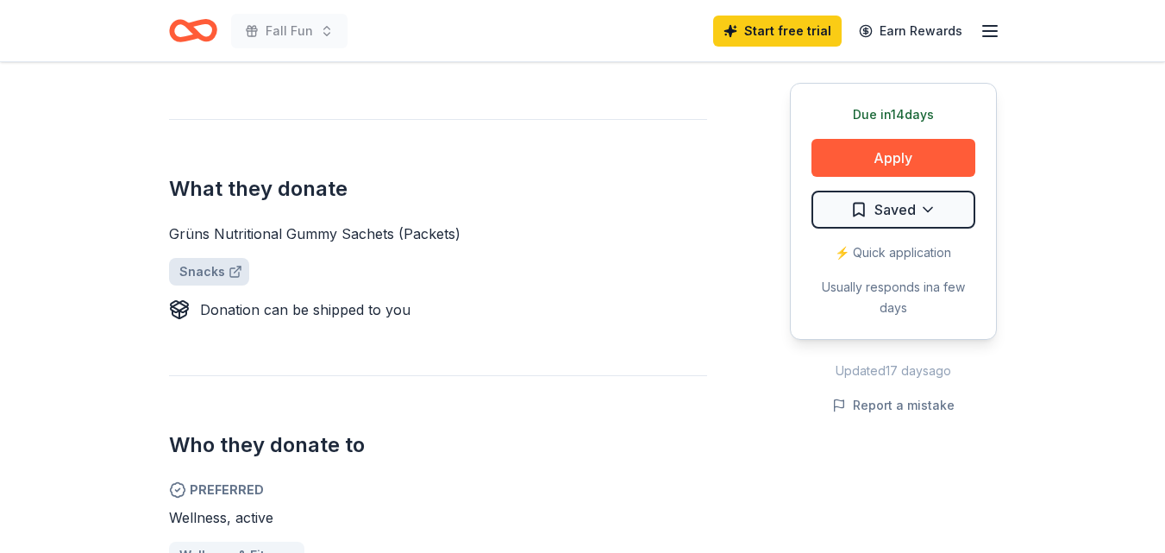
click at [204, 270] on link "Snacks" at bounding box center [209, 272] width 80 height 28
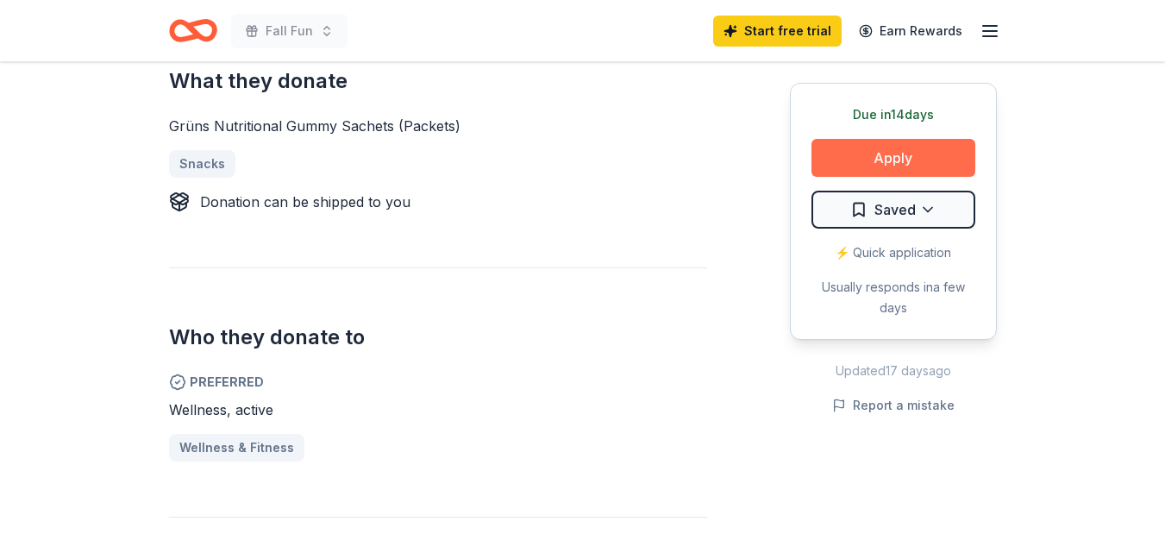
scroll to position [689, 0]
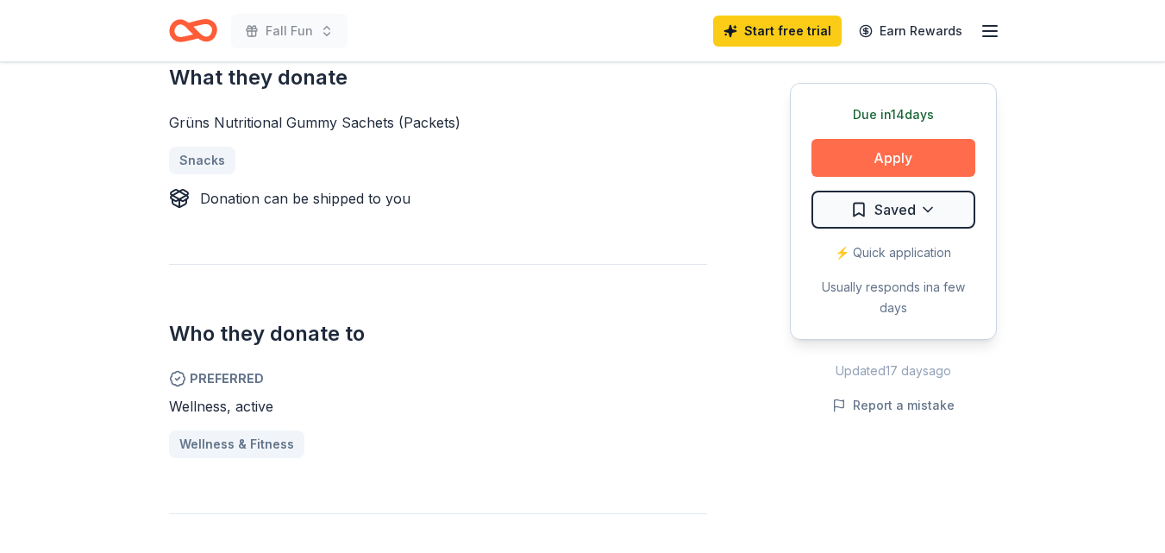
click at [907, 154] on button "Apply" at bounding box center [894, 158] width 164 height 38
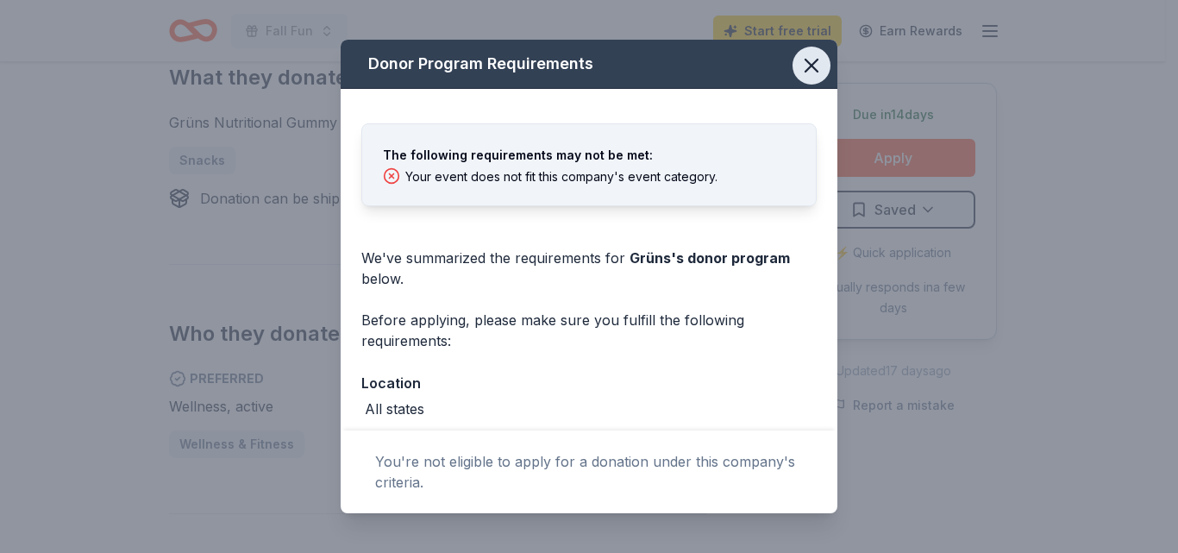
click at [805, 66] on icon "button" at bounding box center [811, 66] width 12 height 12
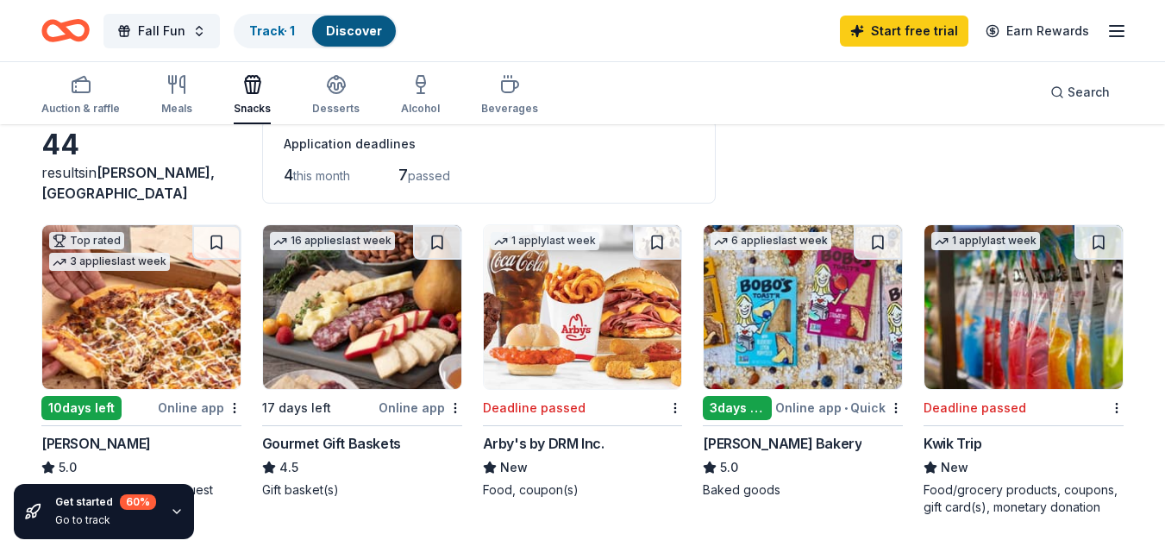
scroll to position [89, 0]
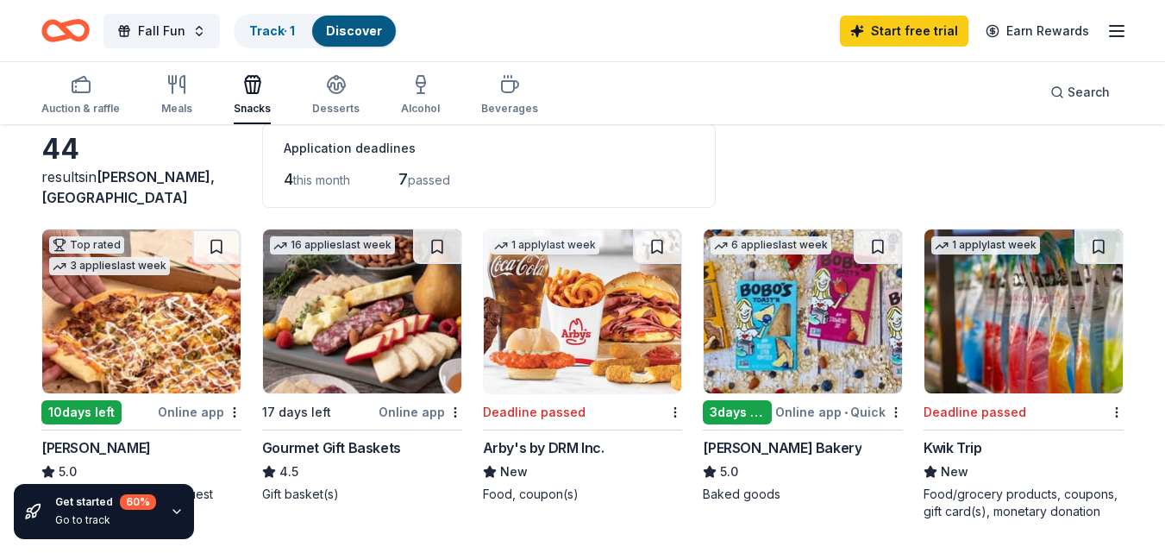
click at [197, 414] on div "Online app" at bounding box center [200, 412] width 84 height 22
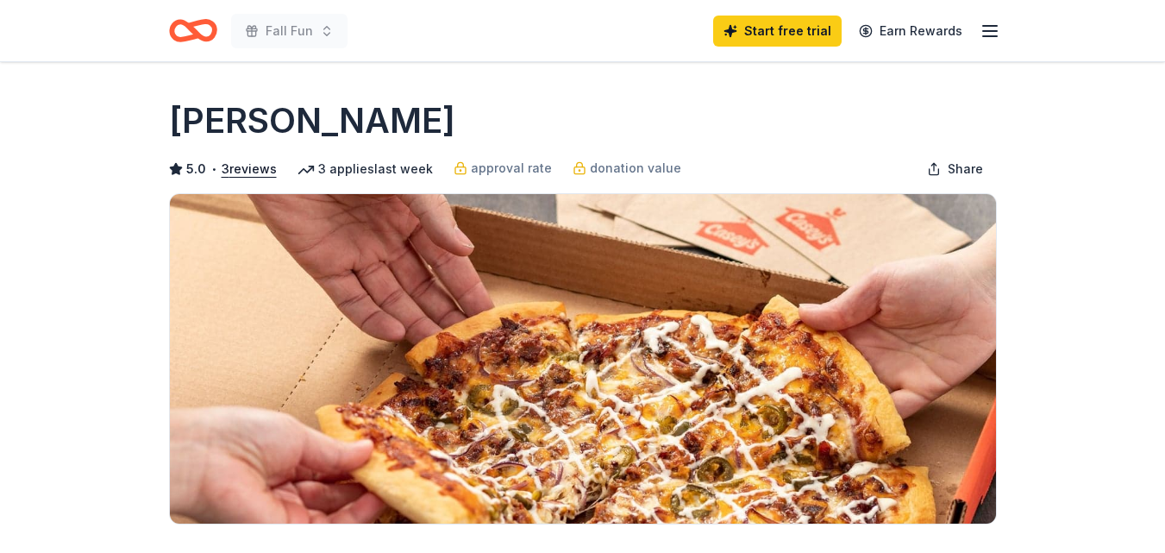
click at [1160, 45] on header "Fall Fun Start free trial Earn Rewards" at bounding box center [582, 31] width 1165 height 62
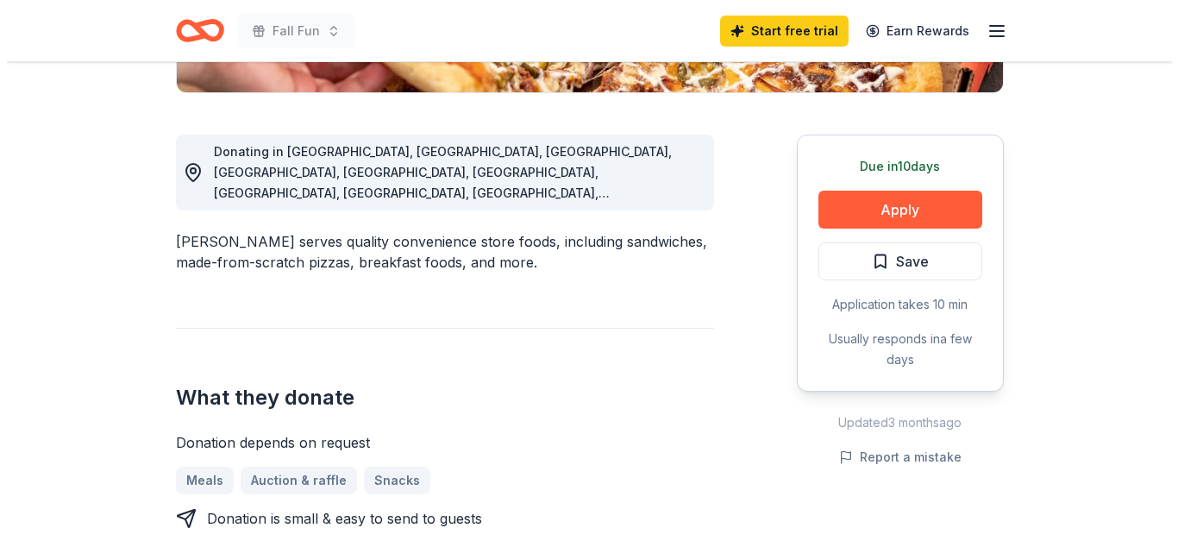
scroll to position [436, 0]
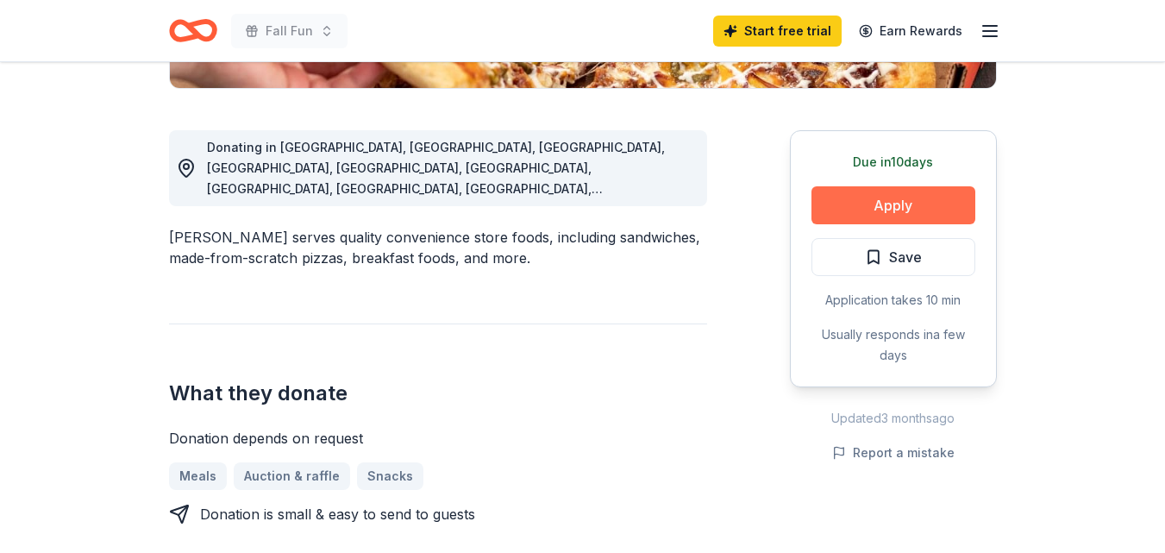
click at [874, 202] on button "Apply" at bounding box center [894, 205] width 164 height 38
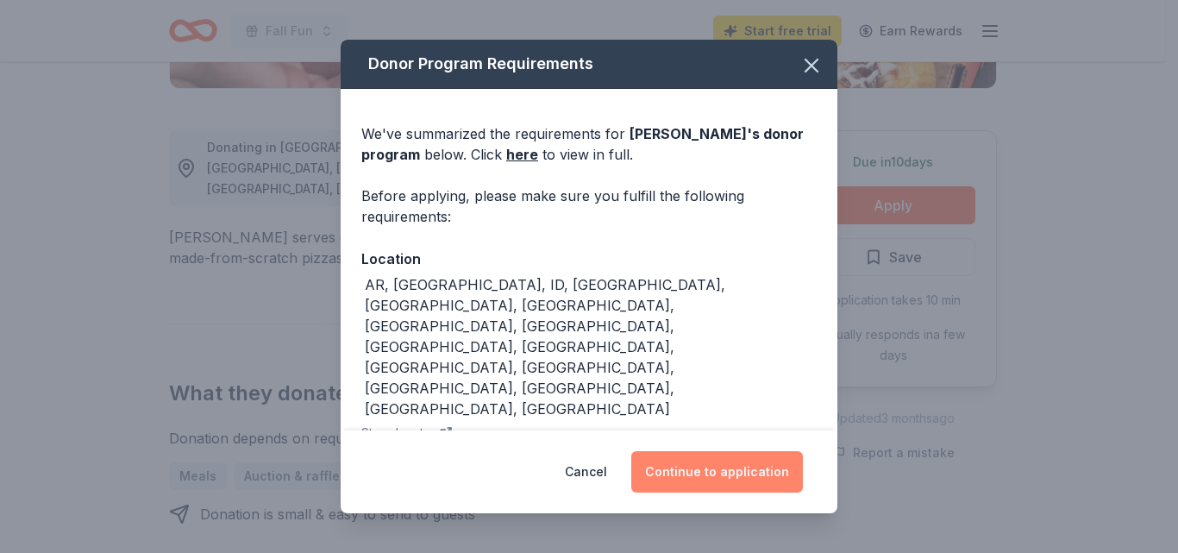
click at [736, 467] on button "Continue to application" at bounding box center [717, 471] width 172 height 41
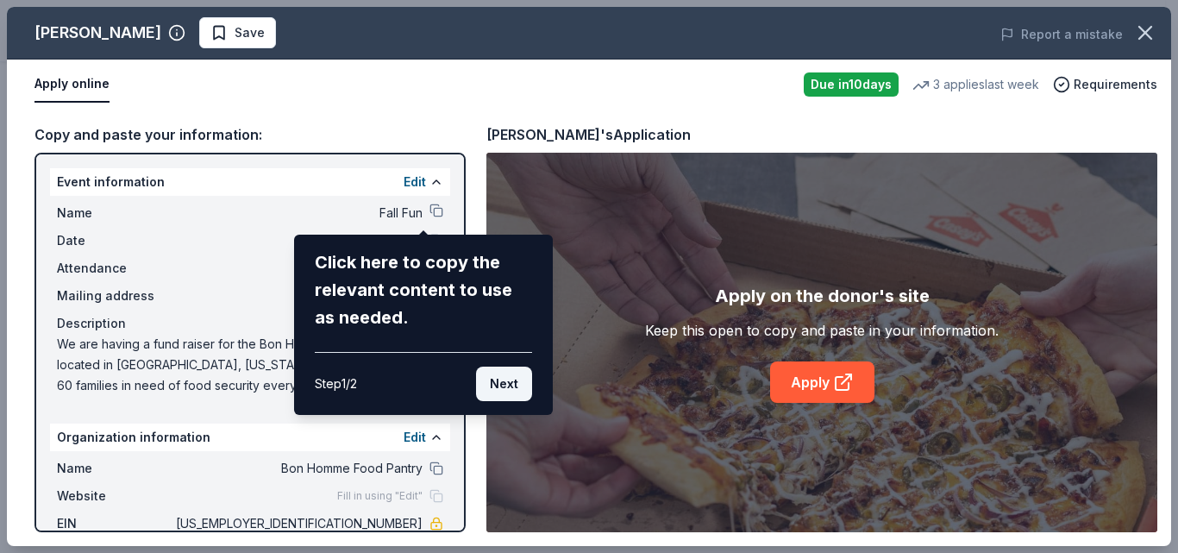
click at [511, 379] on button "Next" at bounding box center [504, 384] width 56 height 34
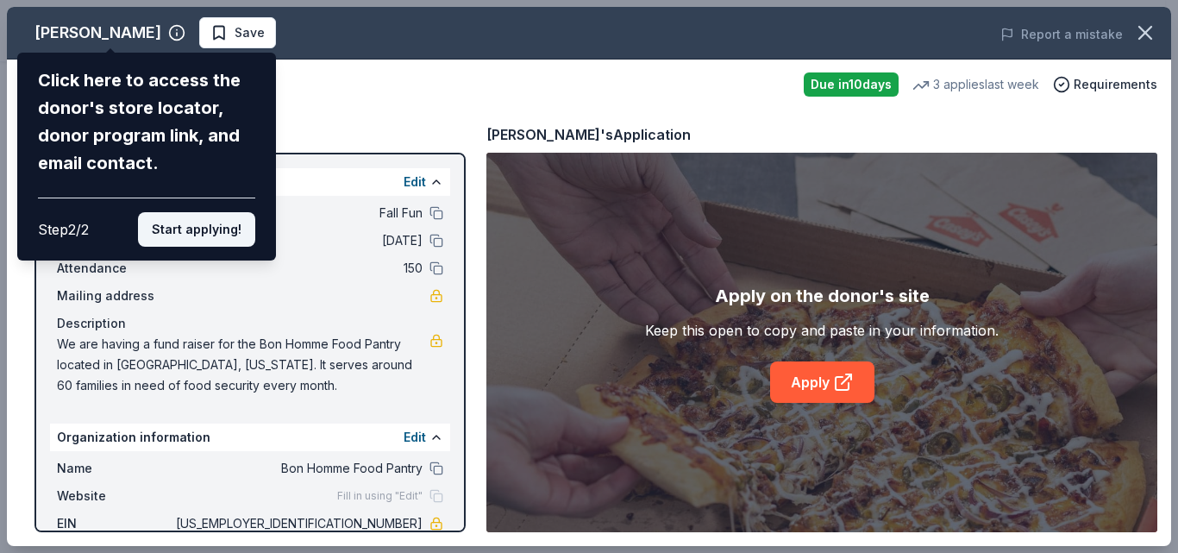
click at [222, 225] on button "Start applying!" at bounding box center [196, 229] width 117 height 34
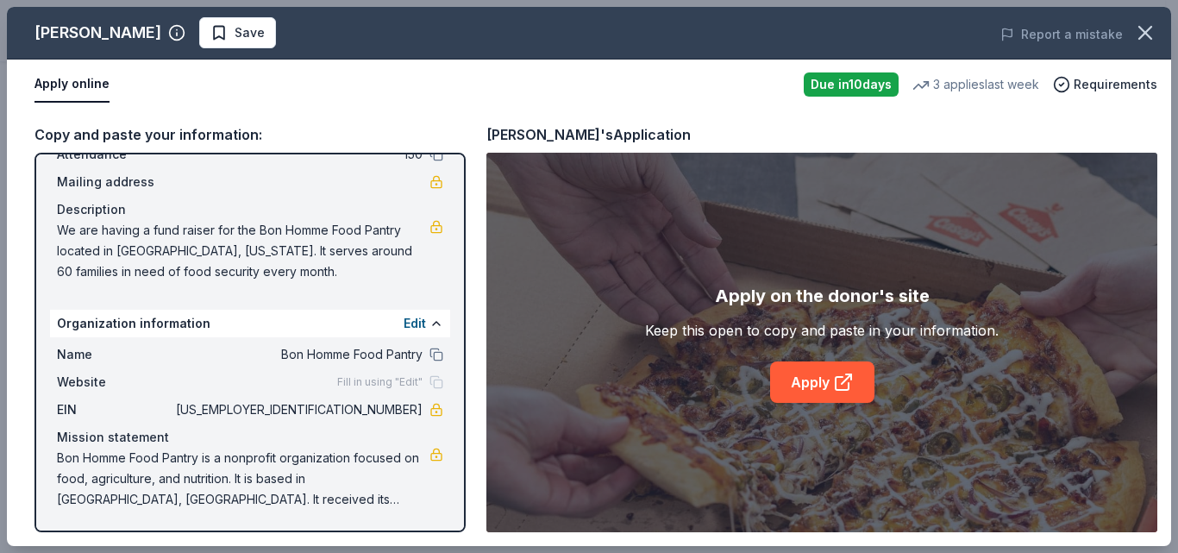
scroll to position [0, 0]
